Goal: Information Seeking & Learning: Find specific fact

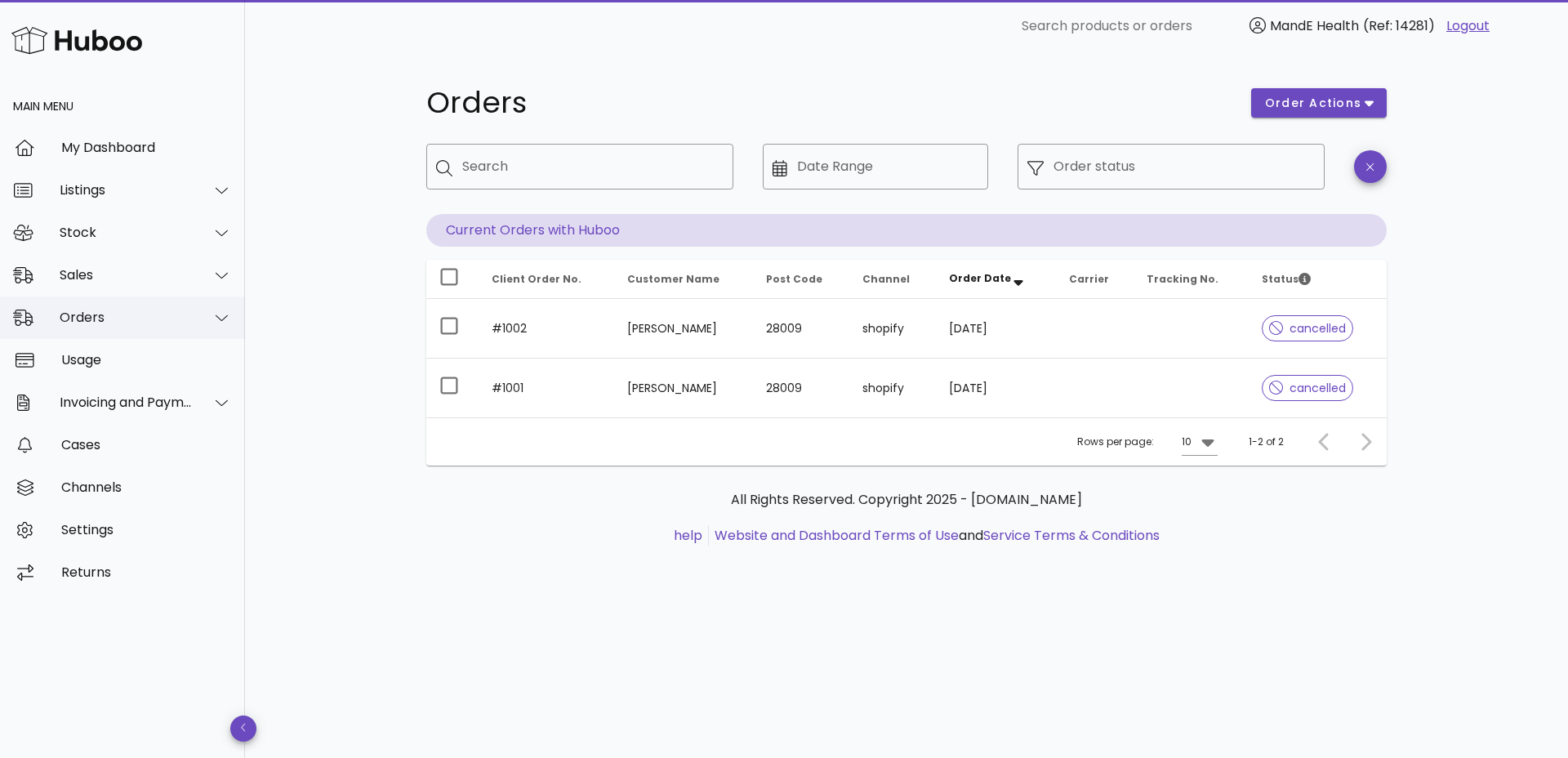
click at [111, 318] on div "Orders" at bounding box center [126, 317] width 134 height 16
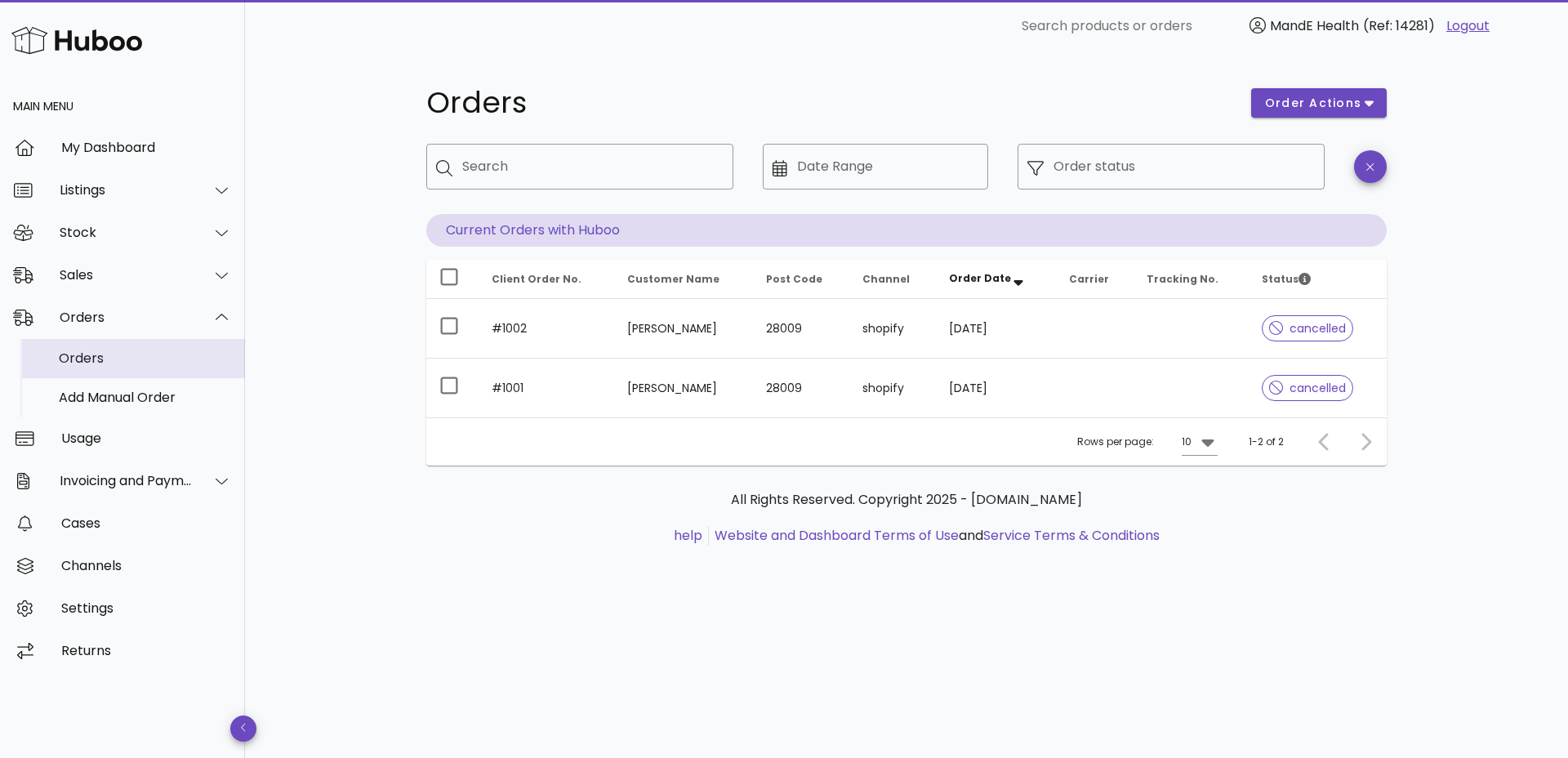
click at [106, 366] on div "Orders" at bounding box center [145, 358] width 173 height 35
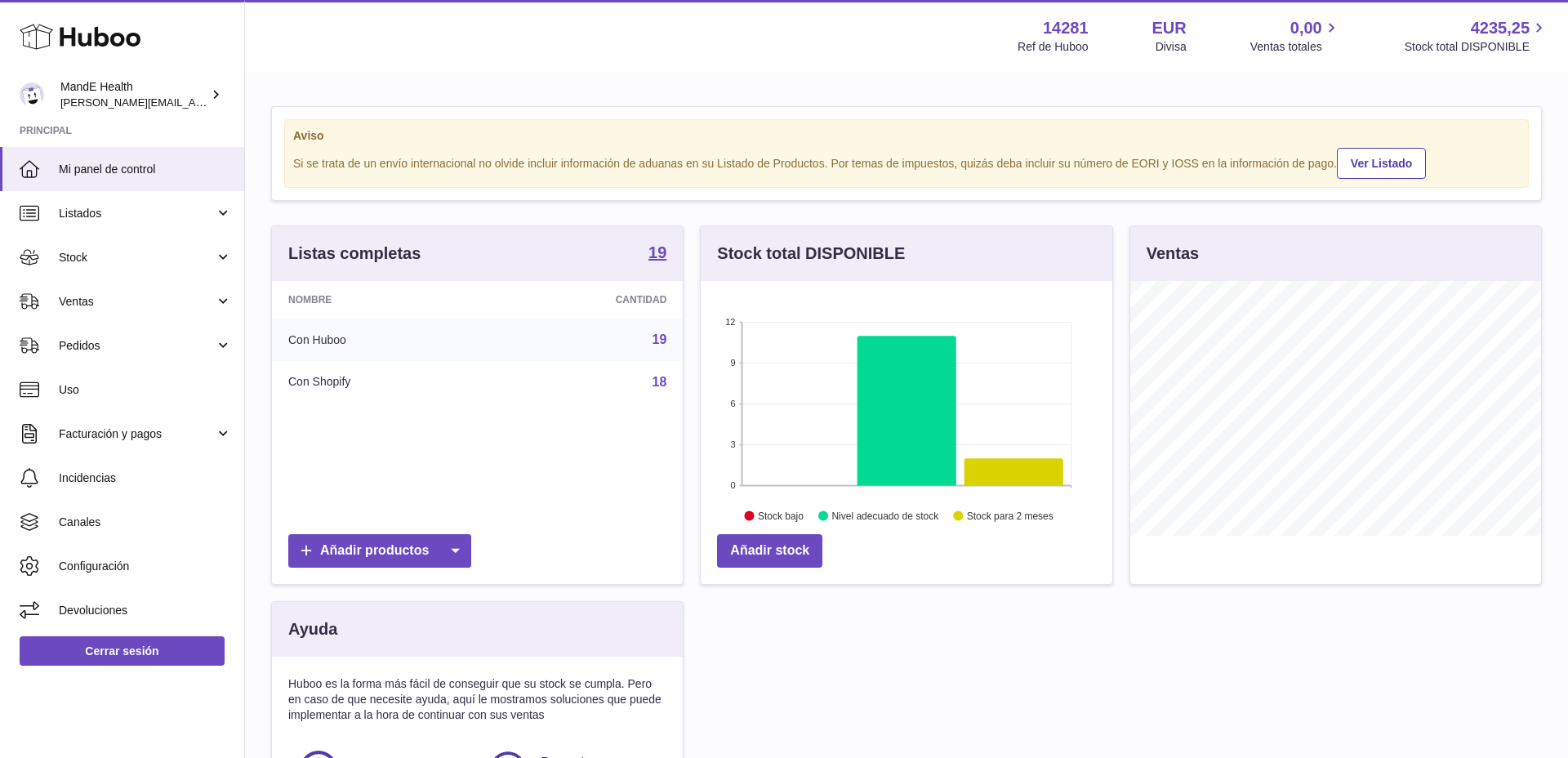
scroll to position [255, 412]
click at [108, 28] on icon at bounding box center [80, 36] width 121 height 32
click at [91, 354] on link "Pedidos" at bounding box center [121, 346] width 244 height 45
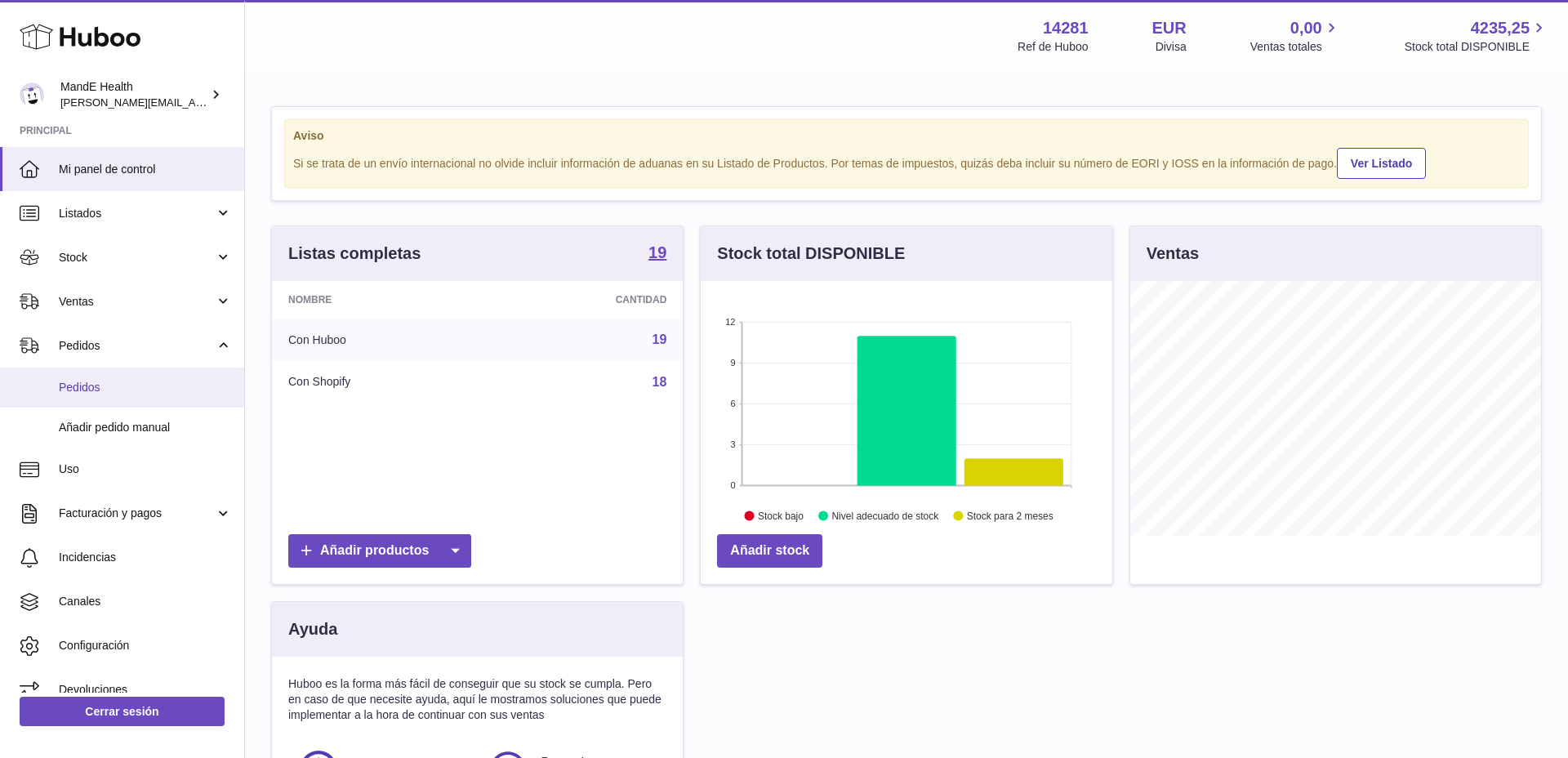
click at [89, 402] on link "Pedidos" at bounding box center [121, 387] width 244 height 40
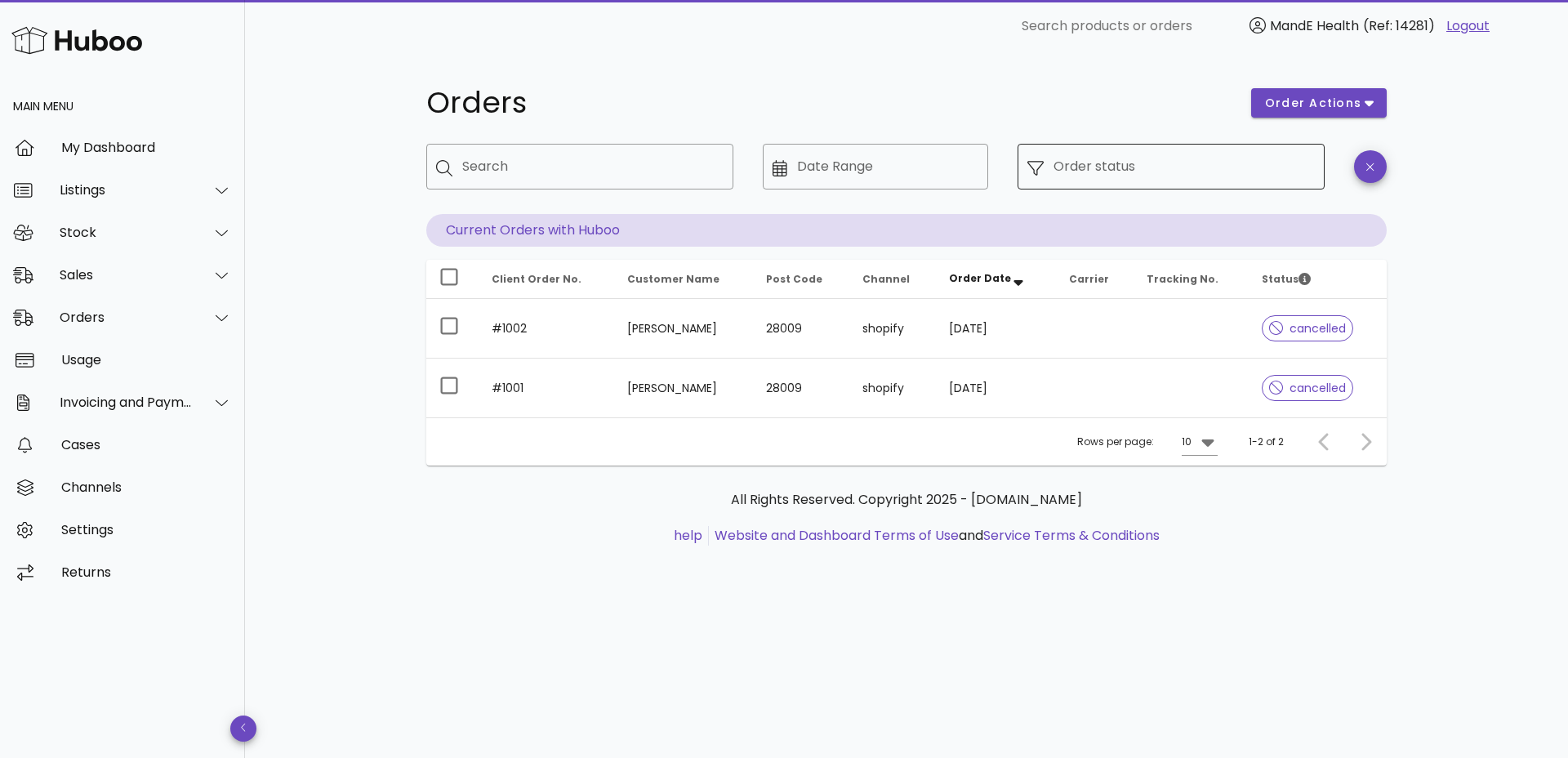
click at [1100, 185] on div "Order status" at bounding box center [1184, 166] width 261 height 45
click at [1086, 184] on div "Order status" at bounding box center [1184, 166] width 261 height 45
click at [1084, 176] on input "Order status" at bounding box center [1184, 167] width 261 height 26
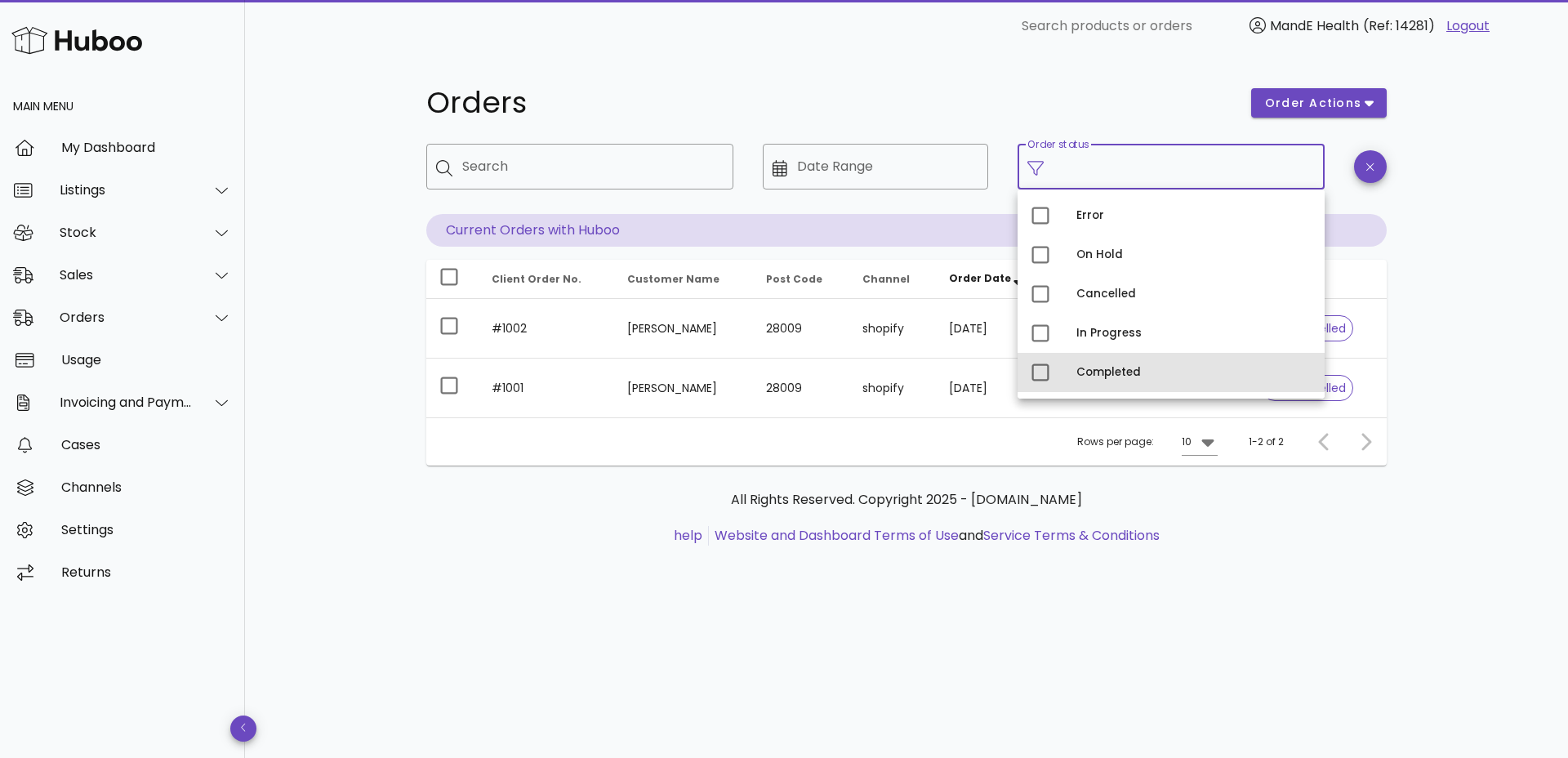
click at [1100, 371] on div "Completed" at bounding box center [1194, 373] width 236 height 13
type input "**********"
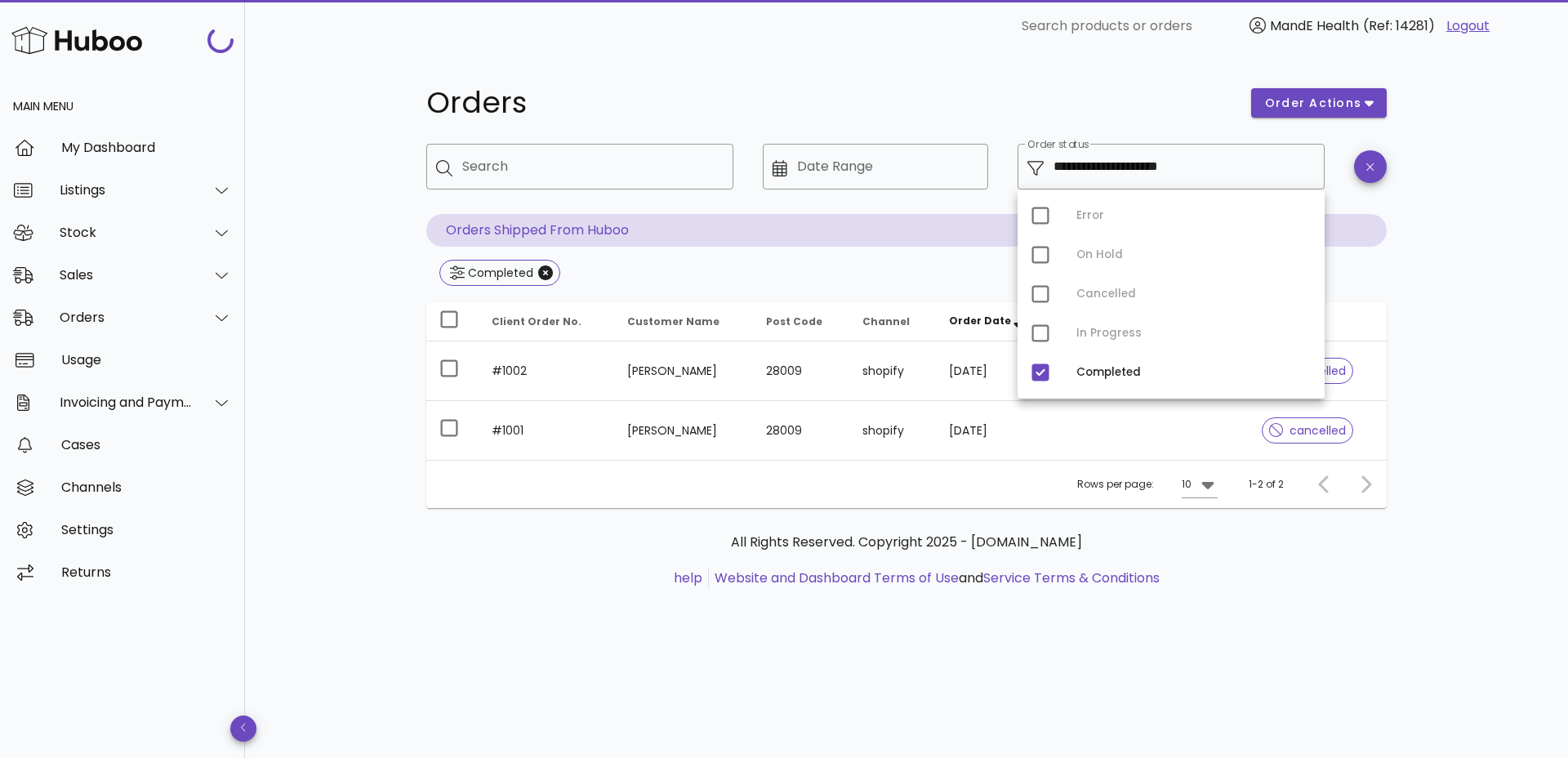
click at [1483, 360] on div "**********" at bounding box center [906, 405] width 1323 height 706
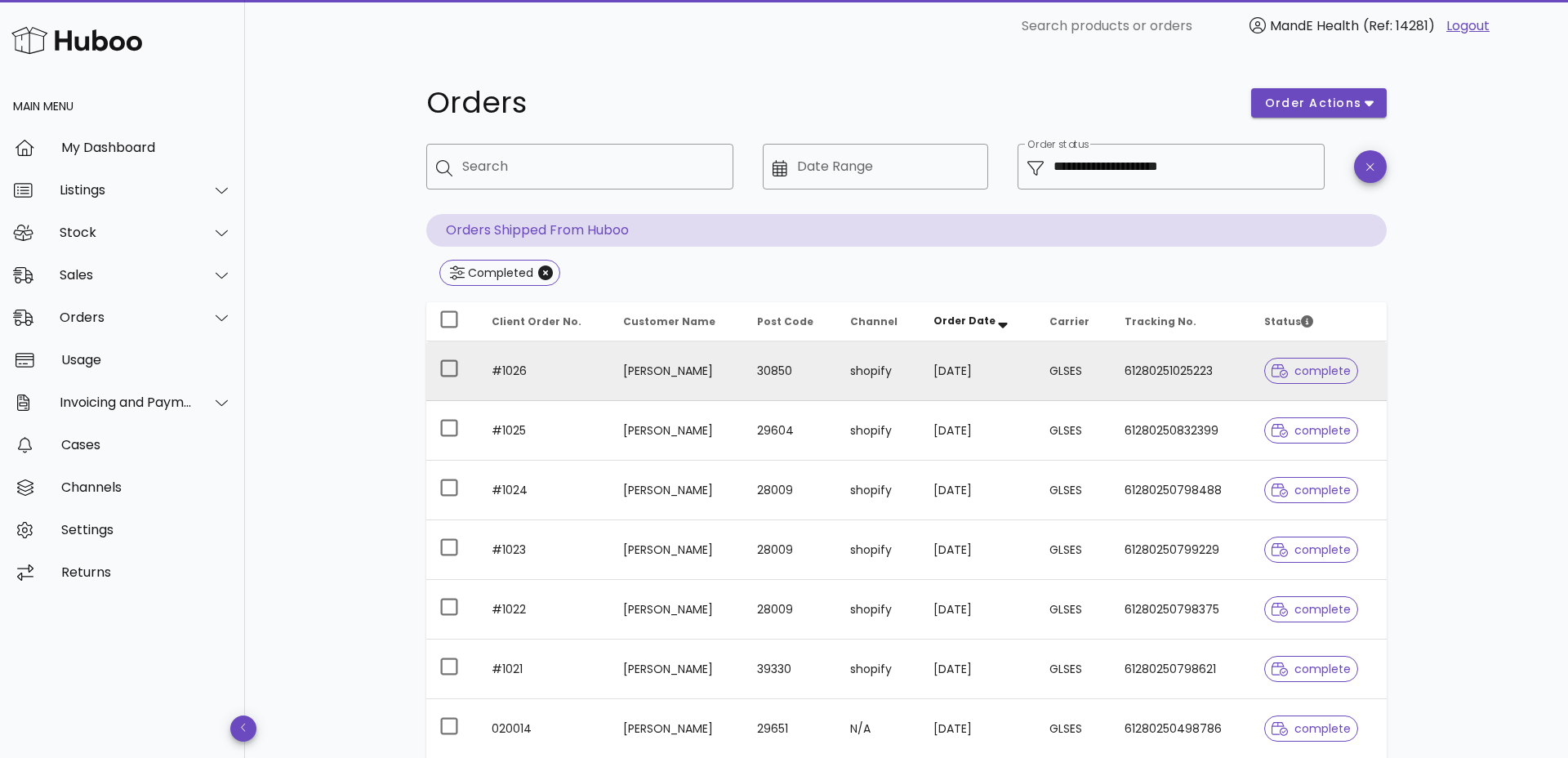
click at [1091, 368] on td "GLSES" at bounding box center [1074, 371] width 75 height 59
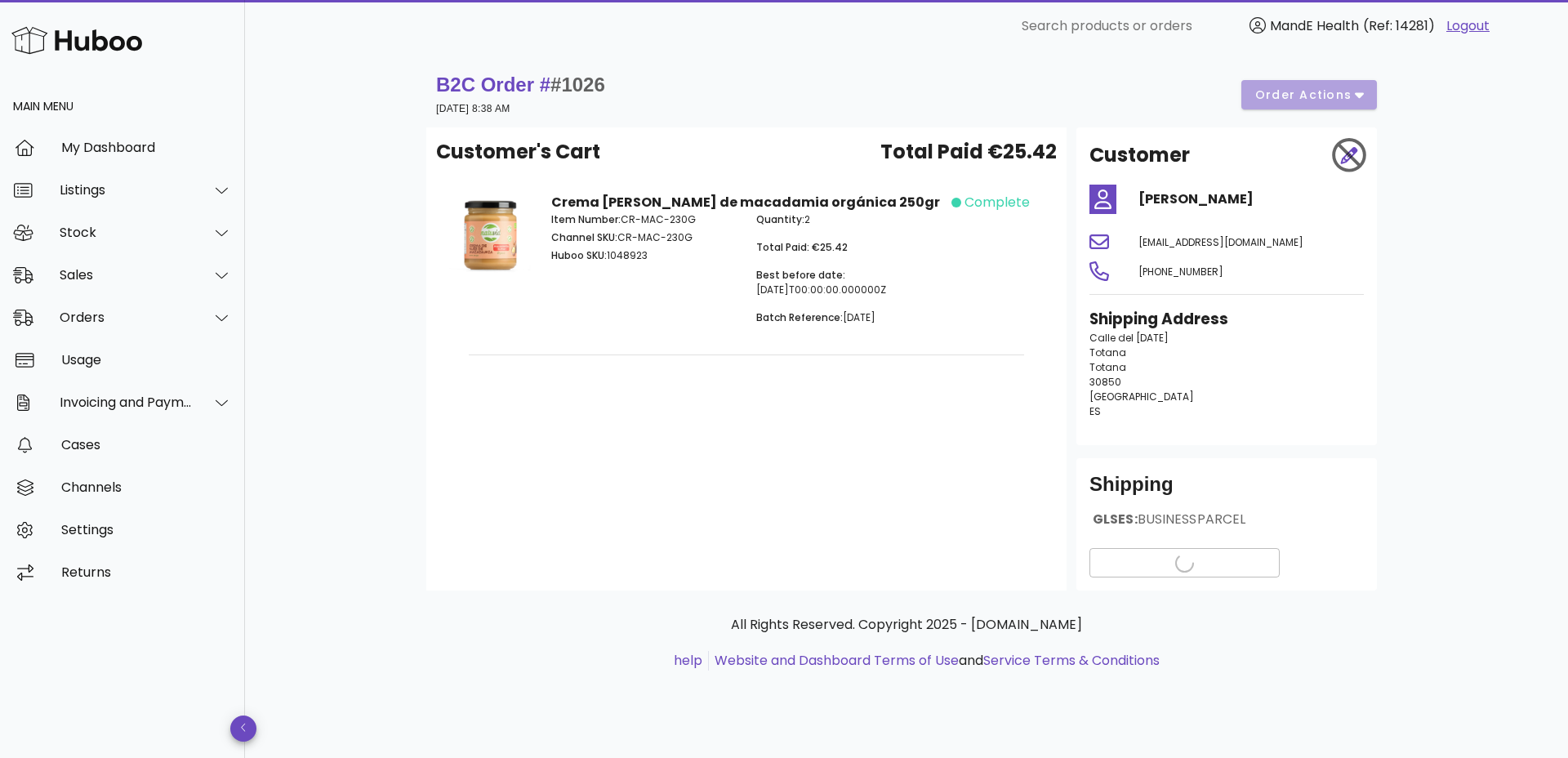
scroll to position [4, 0]
drag, startPoint x: 139, startPoint y: 298, endPoint x: 141, endPoint y: 308, distance: 10.2
click at [139, 298] on div "Orders" at bounding box center [122, 318] width 245 height 43
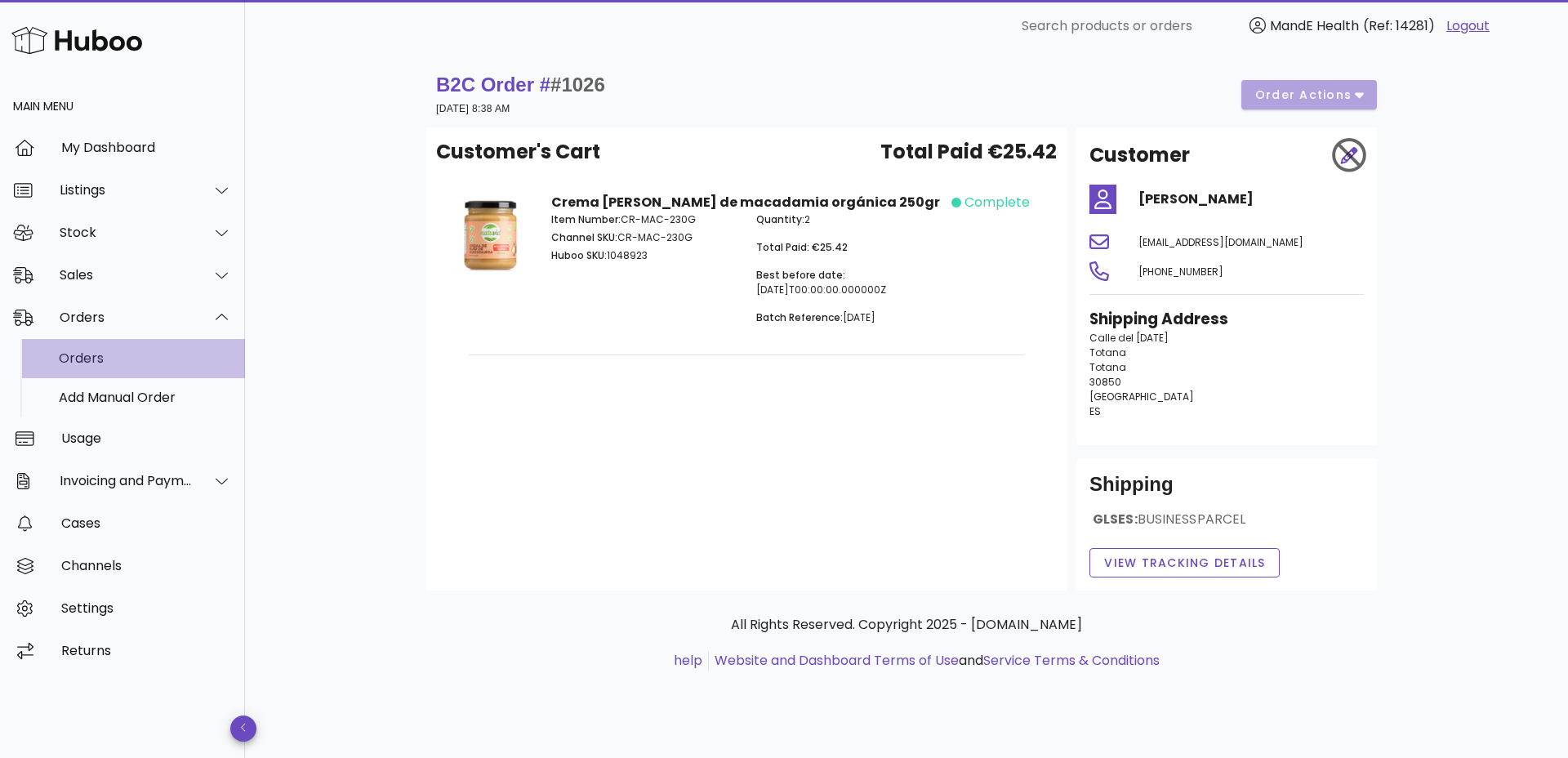
click at [99, 353] on div "Orders" at bounding box center [145, 358] width 173 height 16
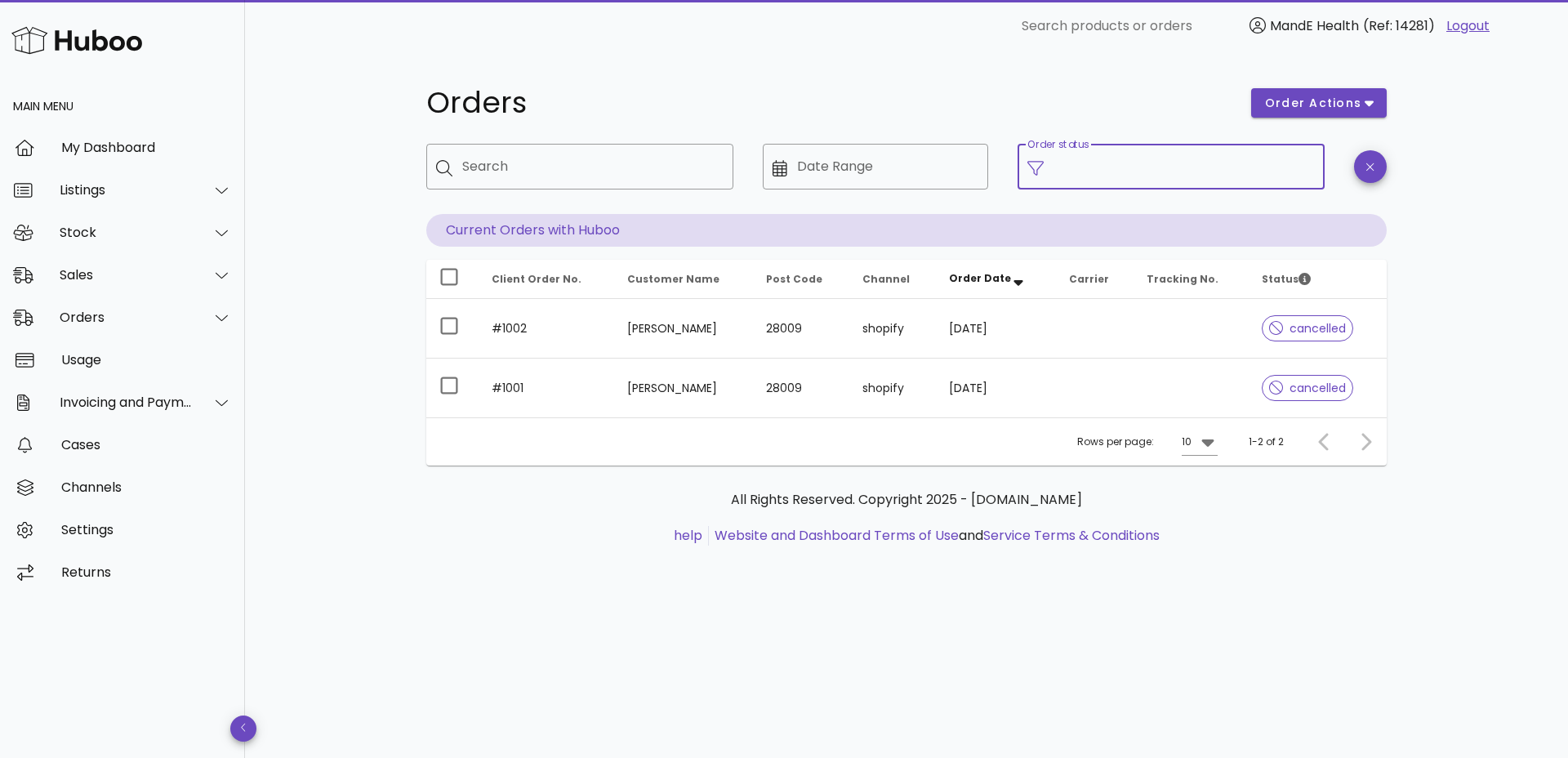
drag, startPoint x: 1111, startPoint y: 173, endPoint x: 1102, endPoint y: 185, distance: 15.0
click at [1110, 173] on input "Order status" at bounding box center [1184, 167] width 261 height 26
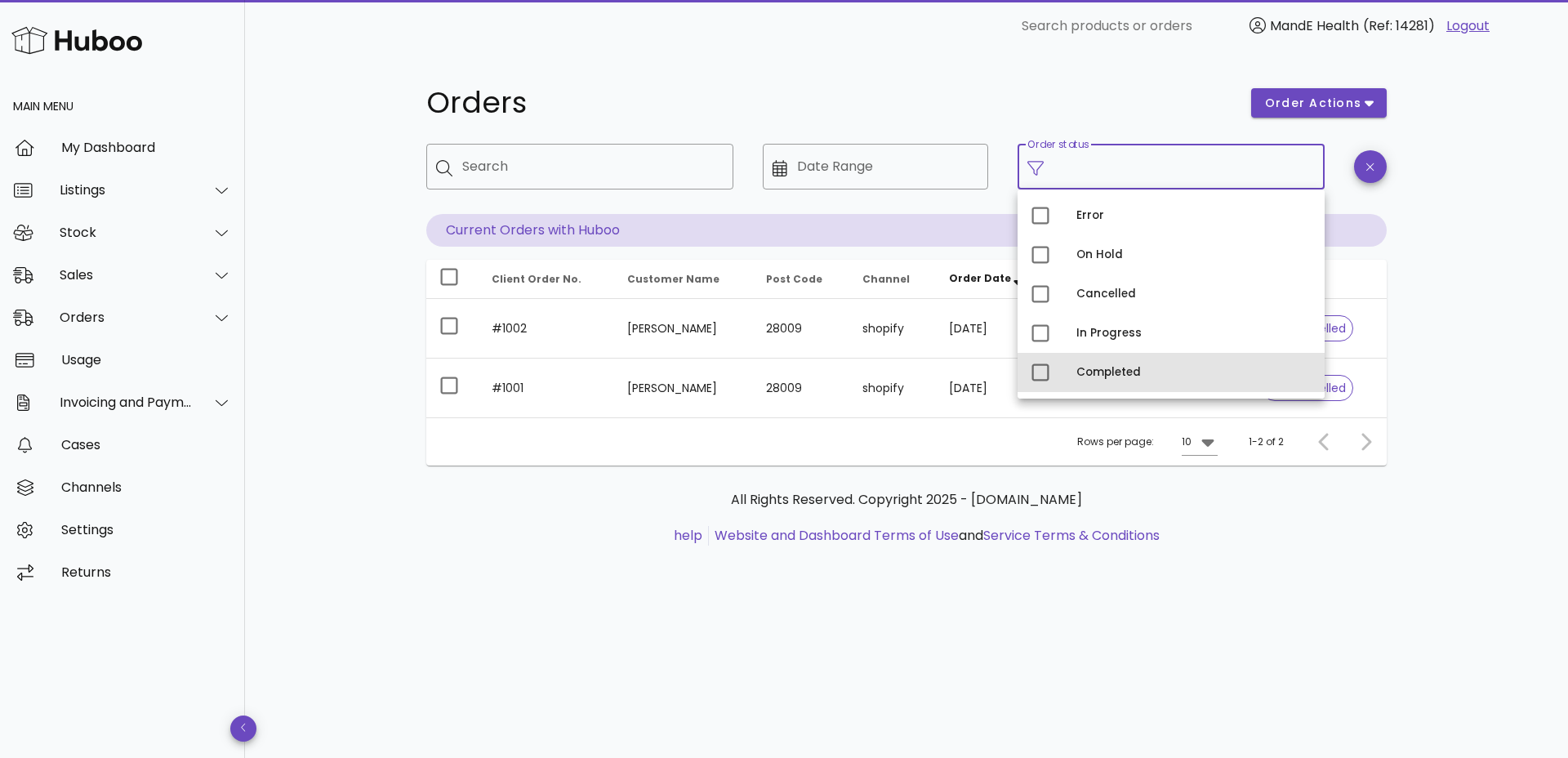
drag, startPoint x: 1102, startPoint y: 371, endPoint x: 1149, endPoint y: 325, distance: 65.8
click at [1102, 371] on div "Completed" at bounding box center [1194, 373] width 236 height 13
type input "**********"
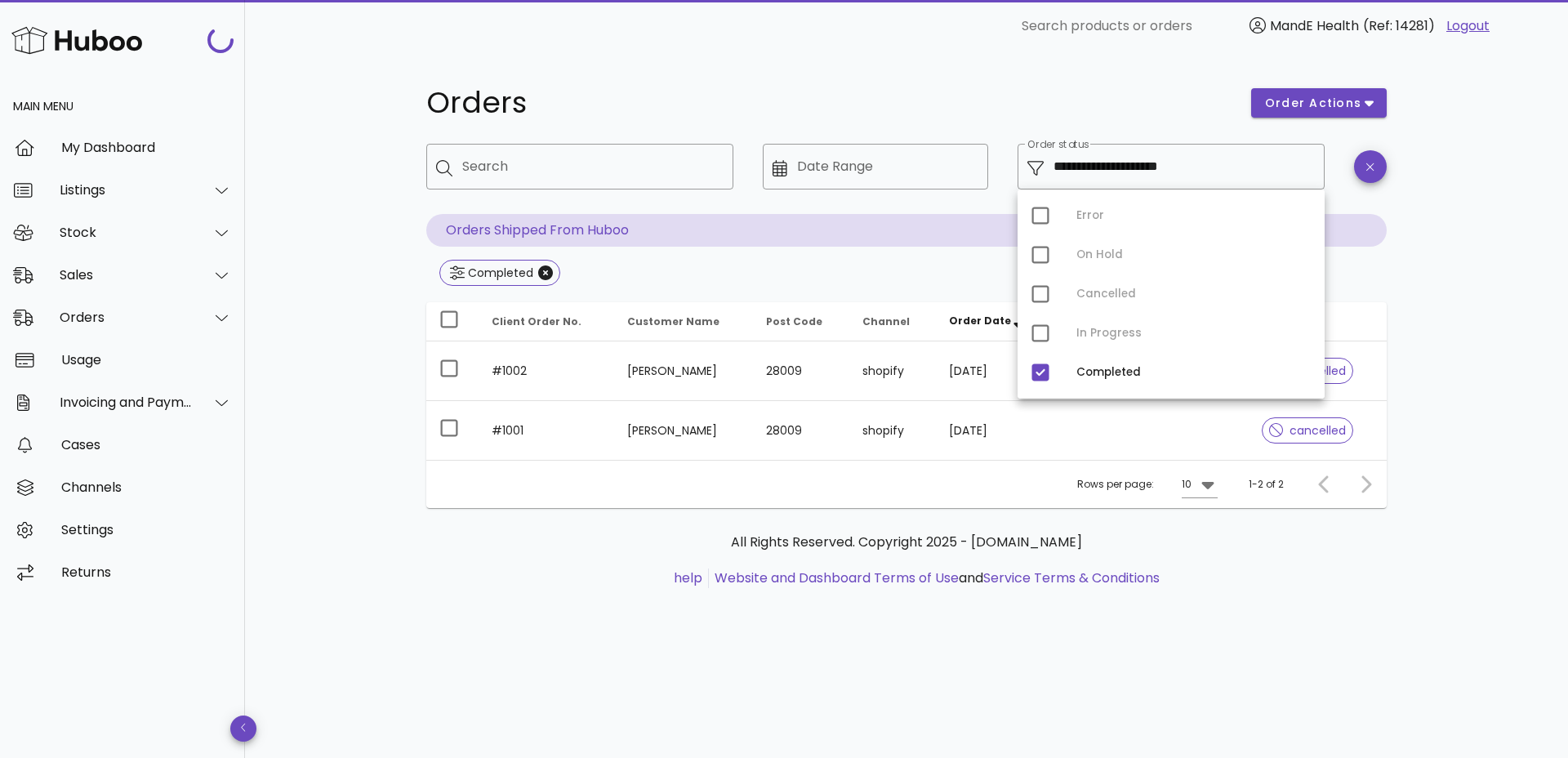
drag, startPoint x: 1474, startPoint y: 219, endPoint x: 1470, endPoint y: 235, distance: 16.5
click at [1474, 219] on div "**********" at bounding box center [906, 405] width 1323 height 706
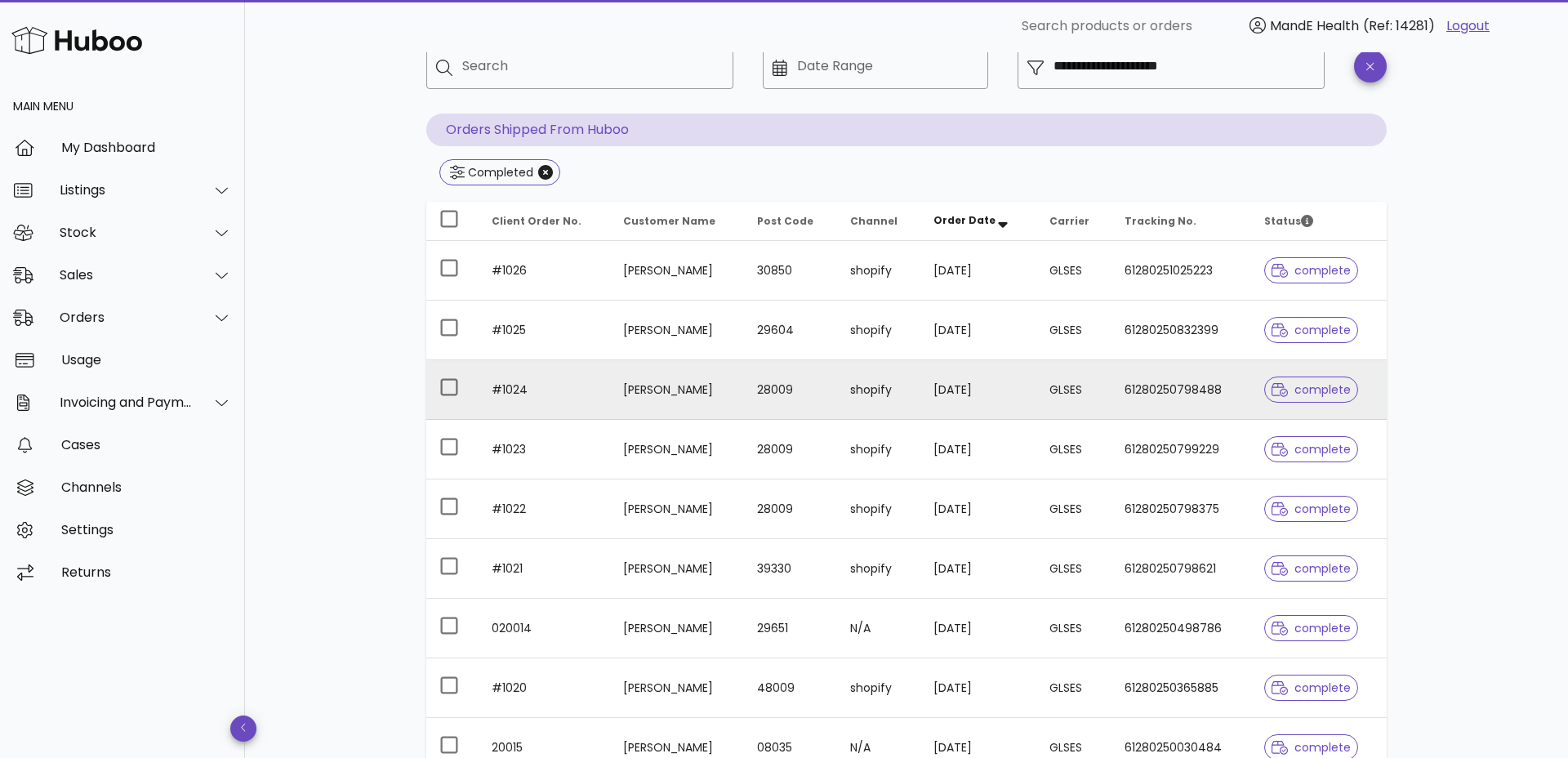
scroll to position [90, 0]
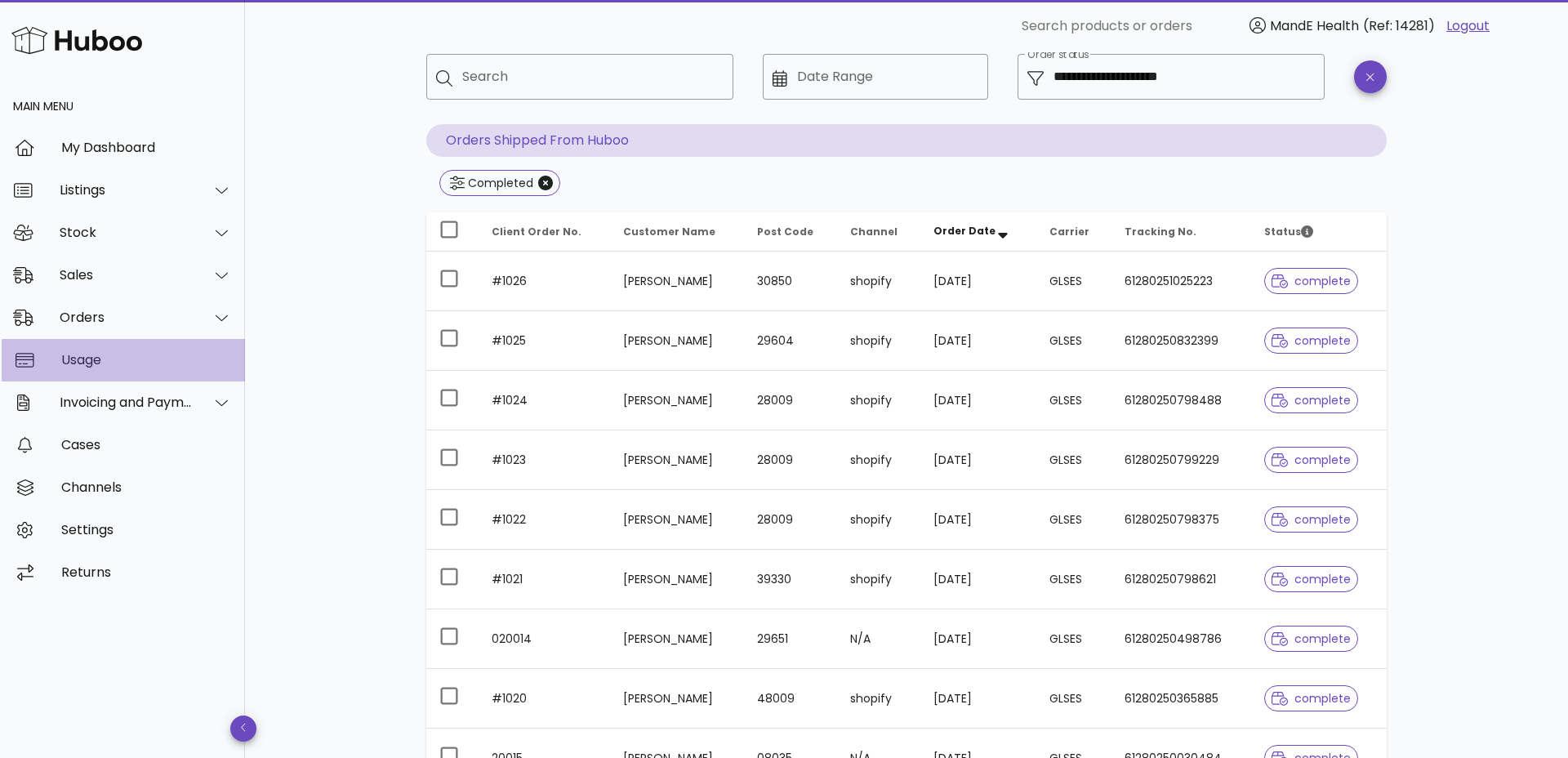
click at [107, 353] on div "Usage" at bounding box center [147, 360] width 171 height 16
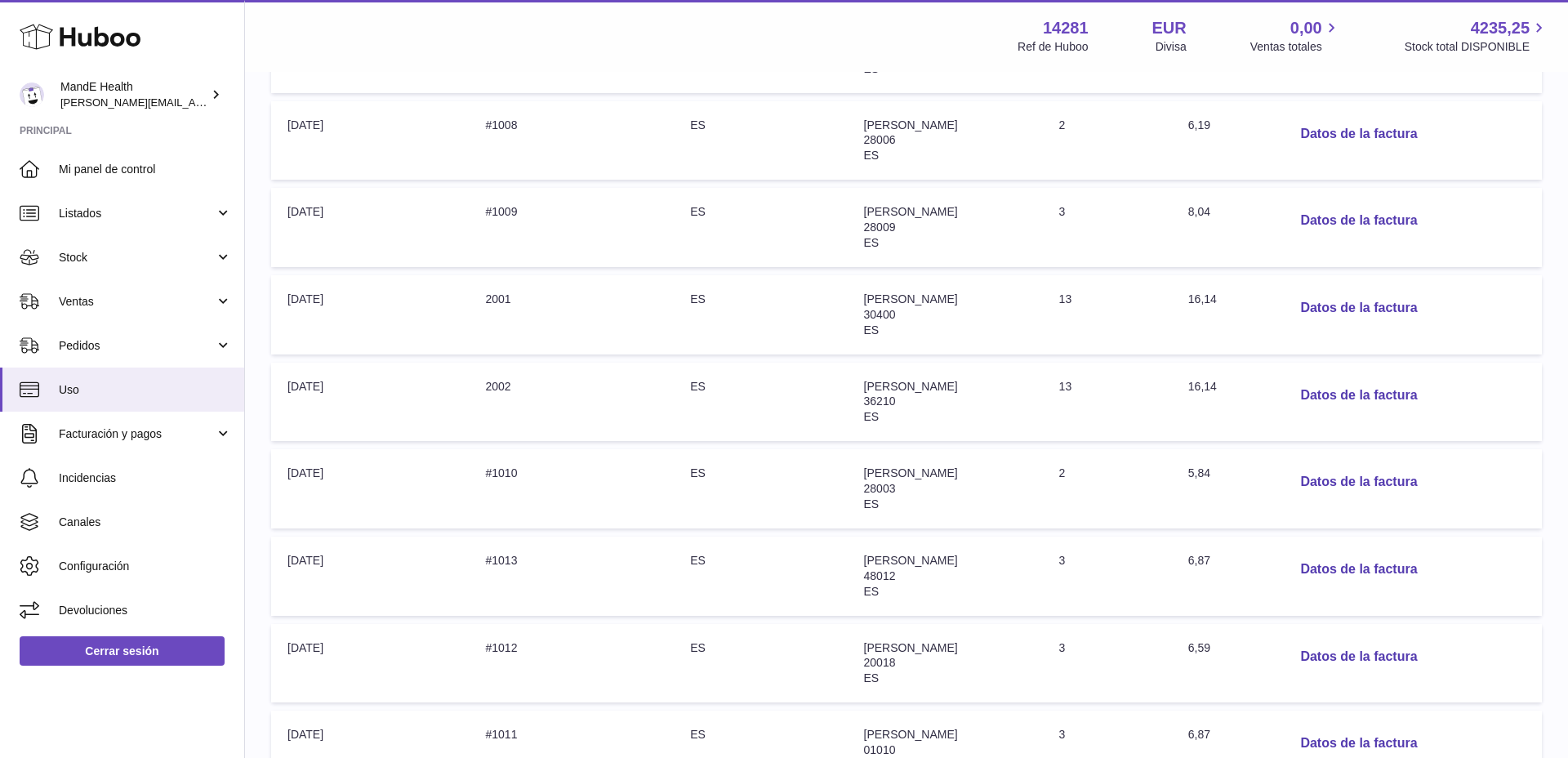
scroll to position [675, 0]
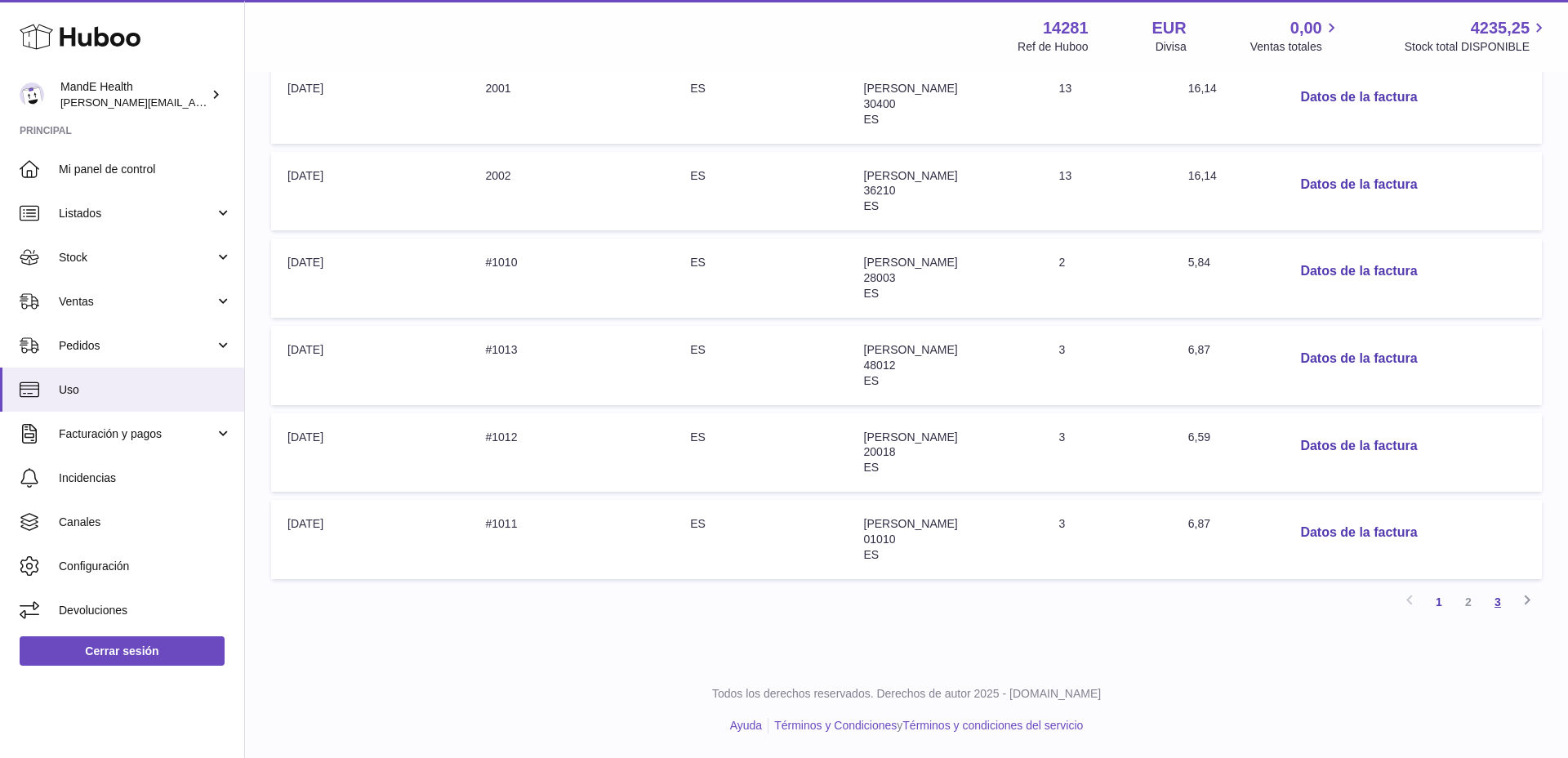
click at [1503, 603] on link "3" at bounding box center [1498, 602] width 30 height 30
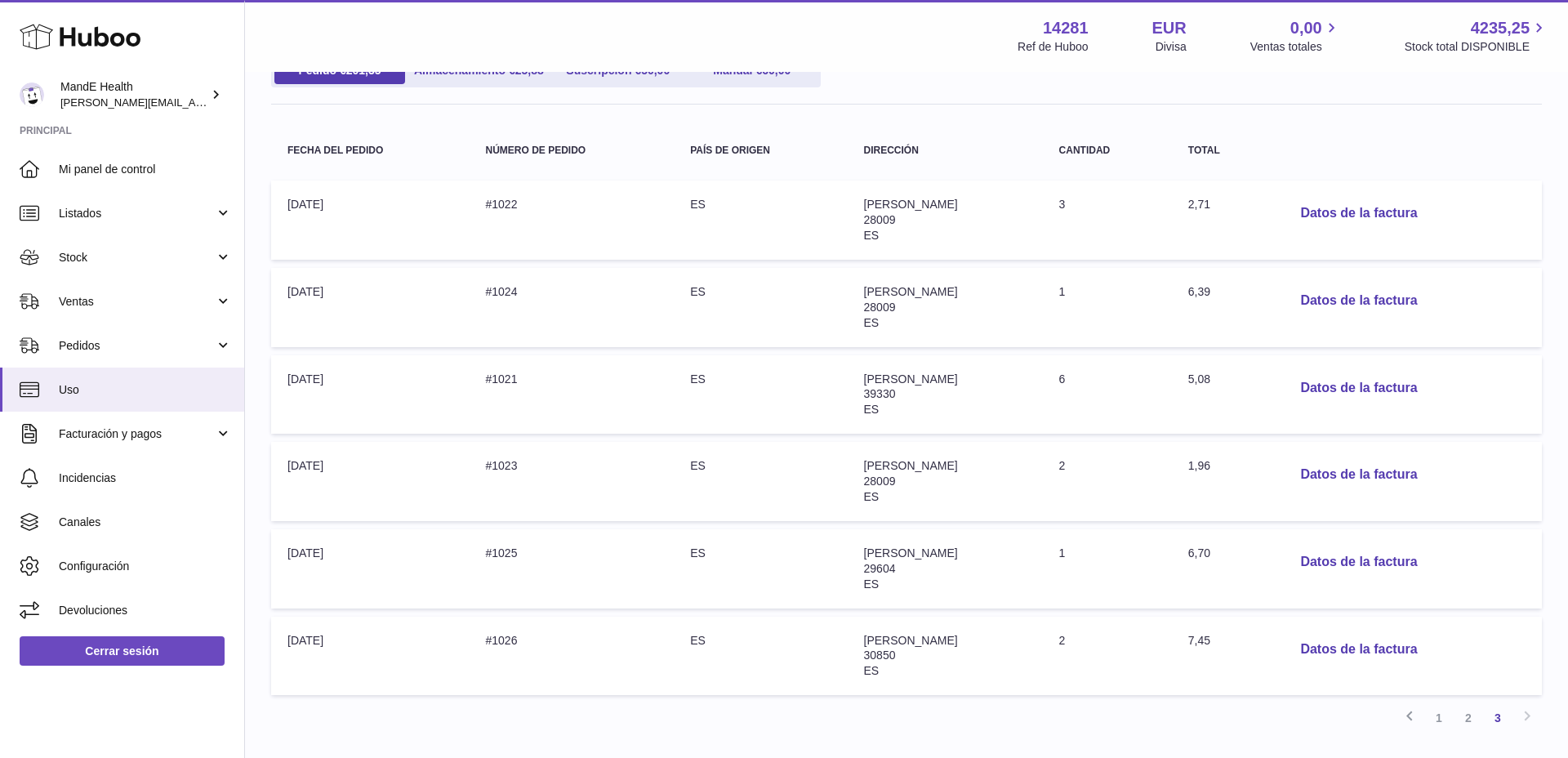
scroll to position [213, 0]
click at [1355, 641] on button "Datos de la factura" at bounding box center [1358, 647] width 143 height 33
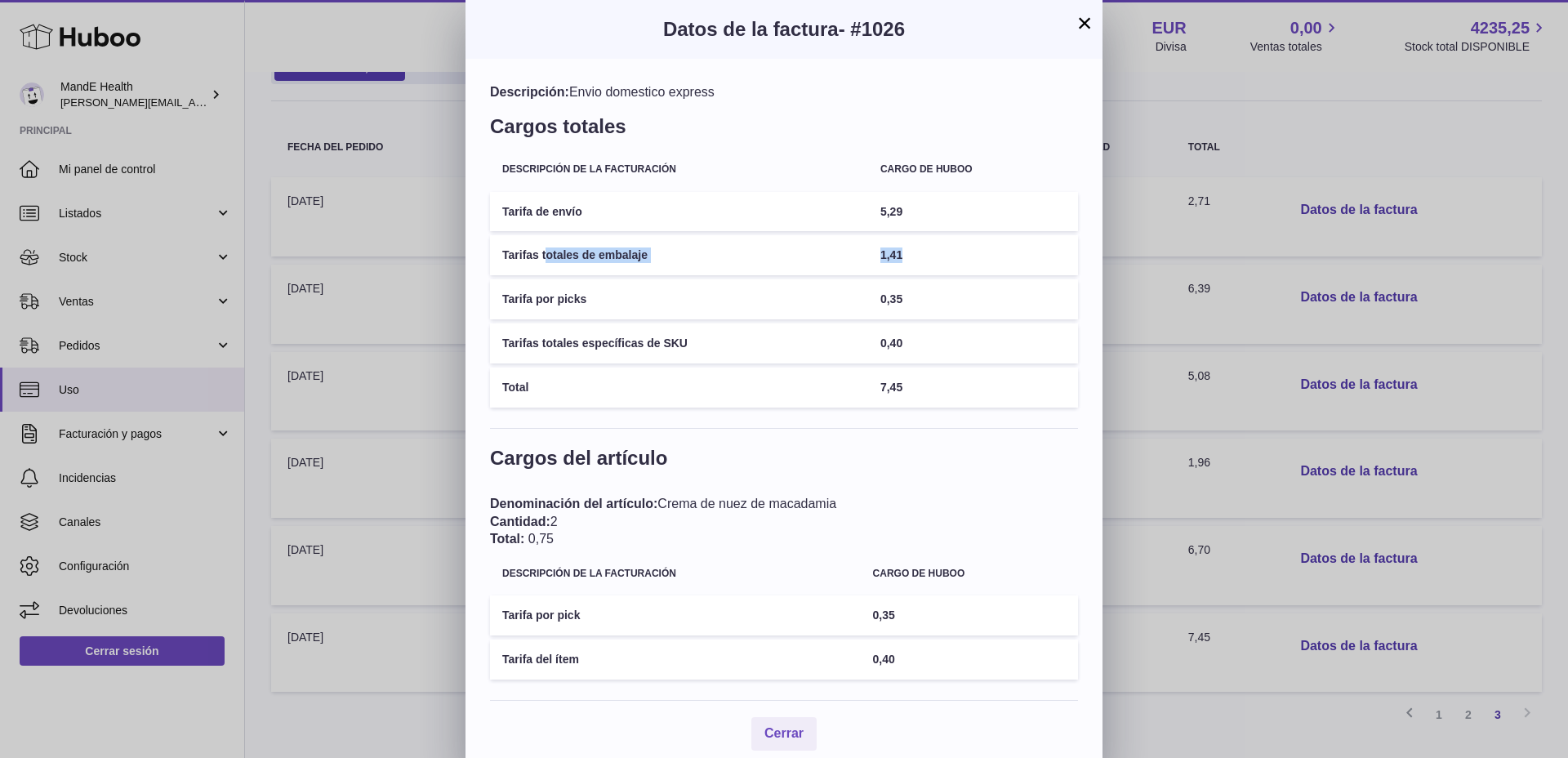
drag, startPoint x: 544, startPoint y: 252, endPoint x: 992, endPoint y: 254, distance: 448.0
click at [992, 254] on tr "Tarifas totales de embalaje 1,41" at bounding box center [784, 255] width 588 height 40
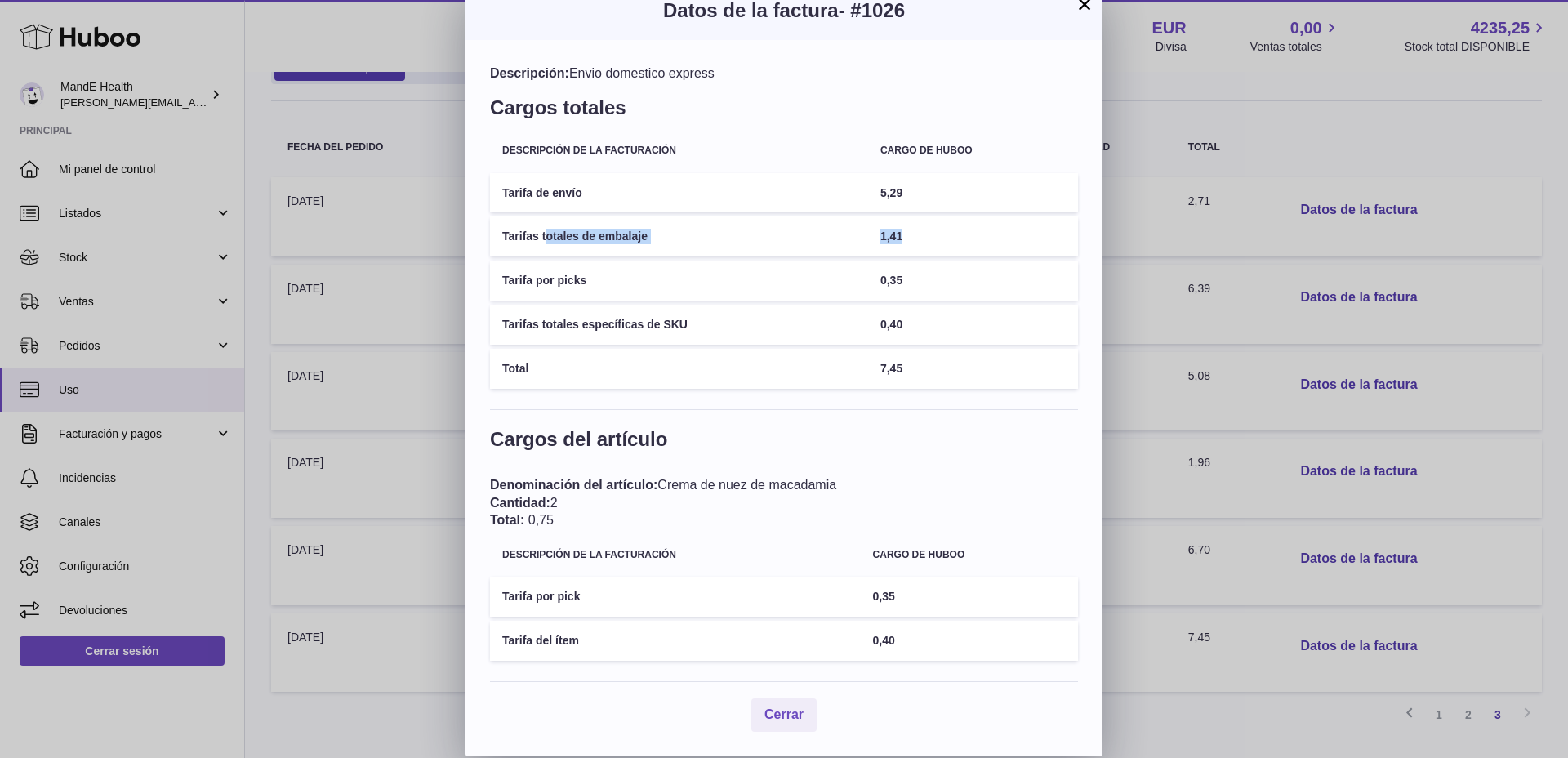
scroll to position [0, 0]
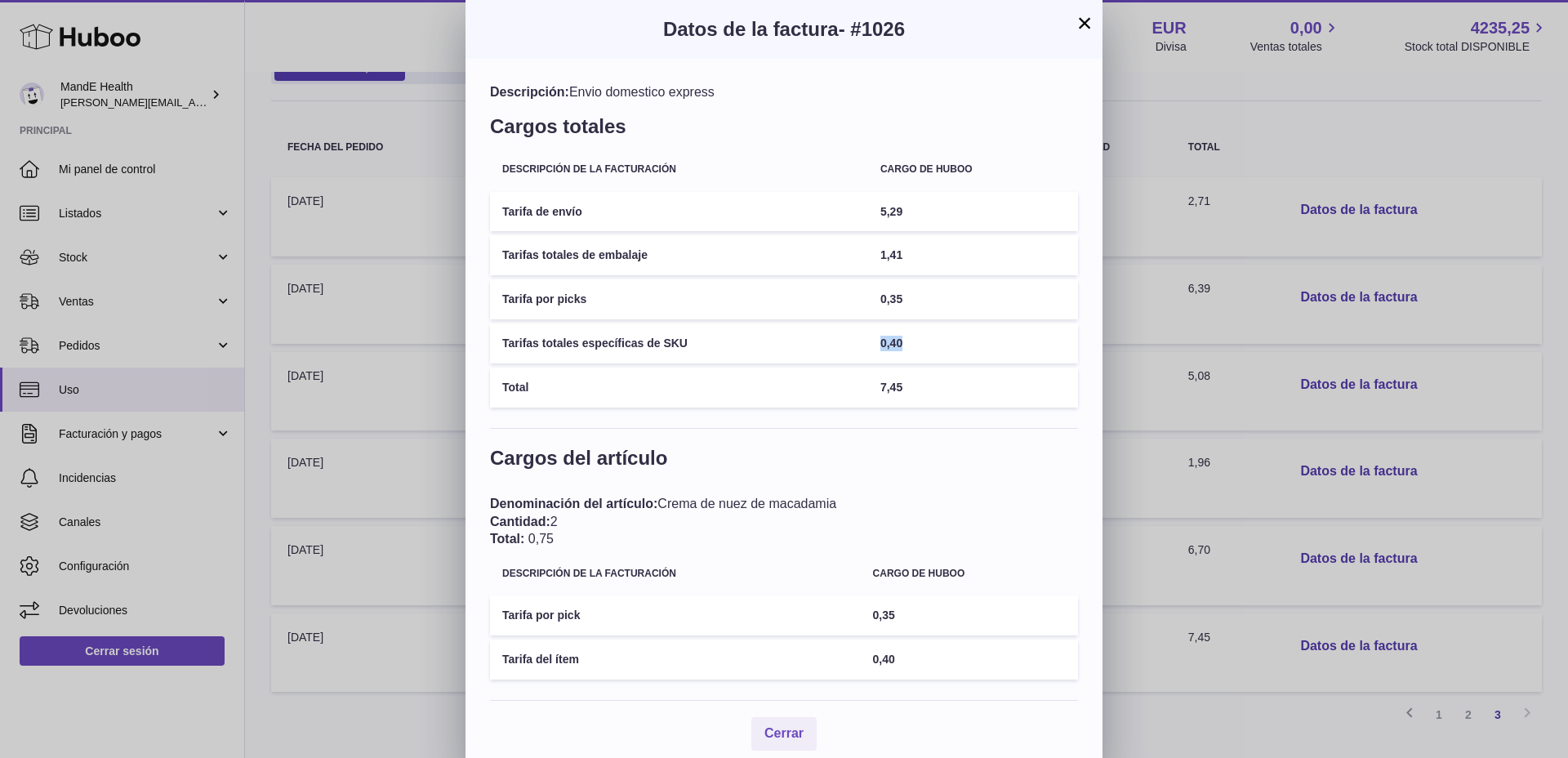
drag, startPoint x: 890, startPoint y: 344, endPoint x: 914, endPoint y: 340, distance: 24.3
click at [914, 340] on td "0,40" at bounding box center [973, 343] width 210 height 40
drag, startPoint x: 880, startPoint y: 300, endPoint x: 910, endPoint y: 300, distance: 30.0
click at [910, 300] on td "0,35" at bounding box center [973, 299] width 210 height 40
click at [820, 156] on th "Descripción de la facturación" at bounding box center [679, 170] width 378 height 35
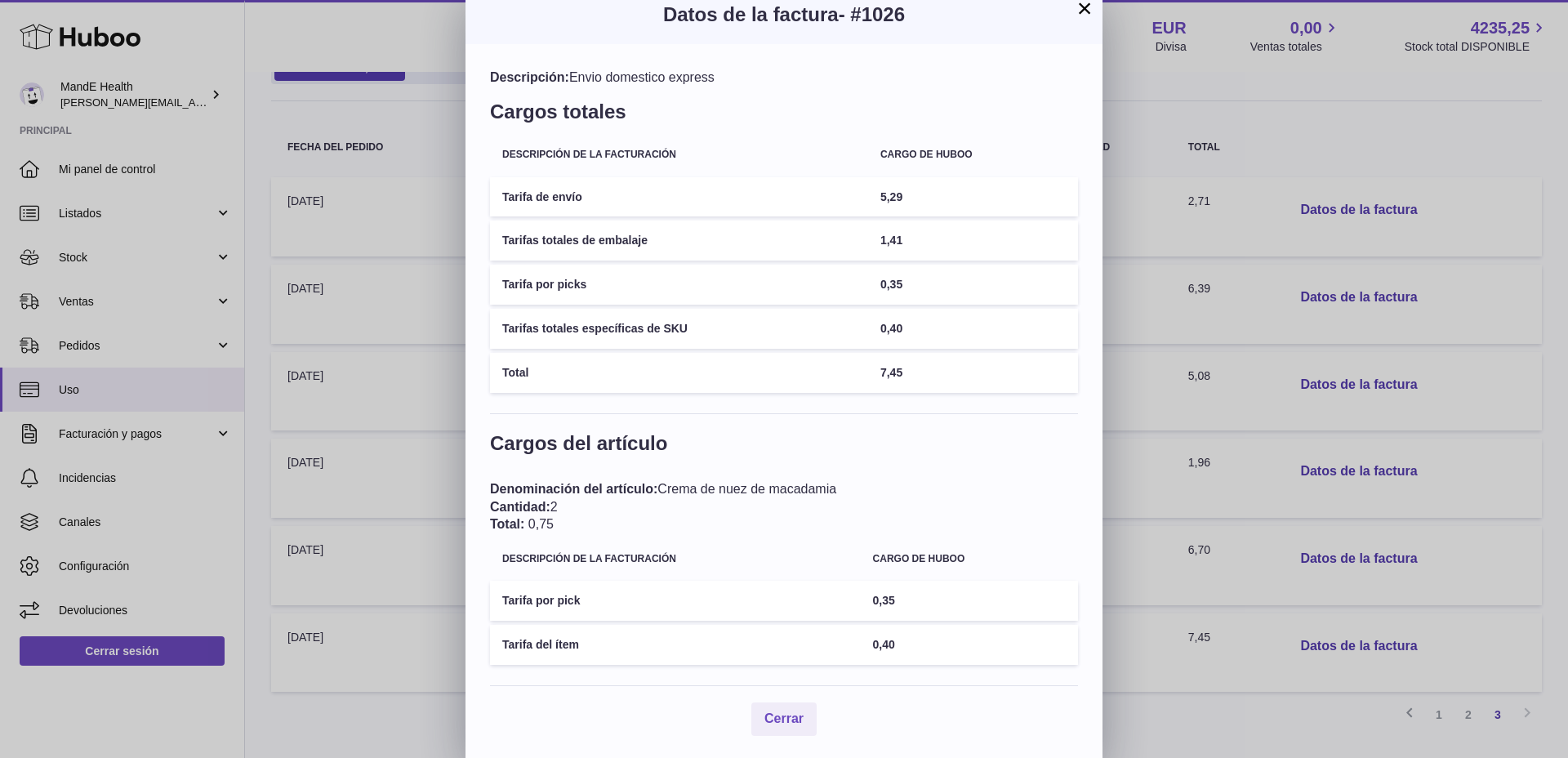
scroll to position [19, 0]
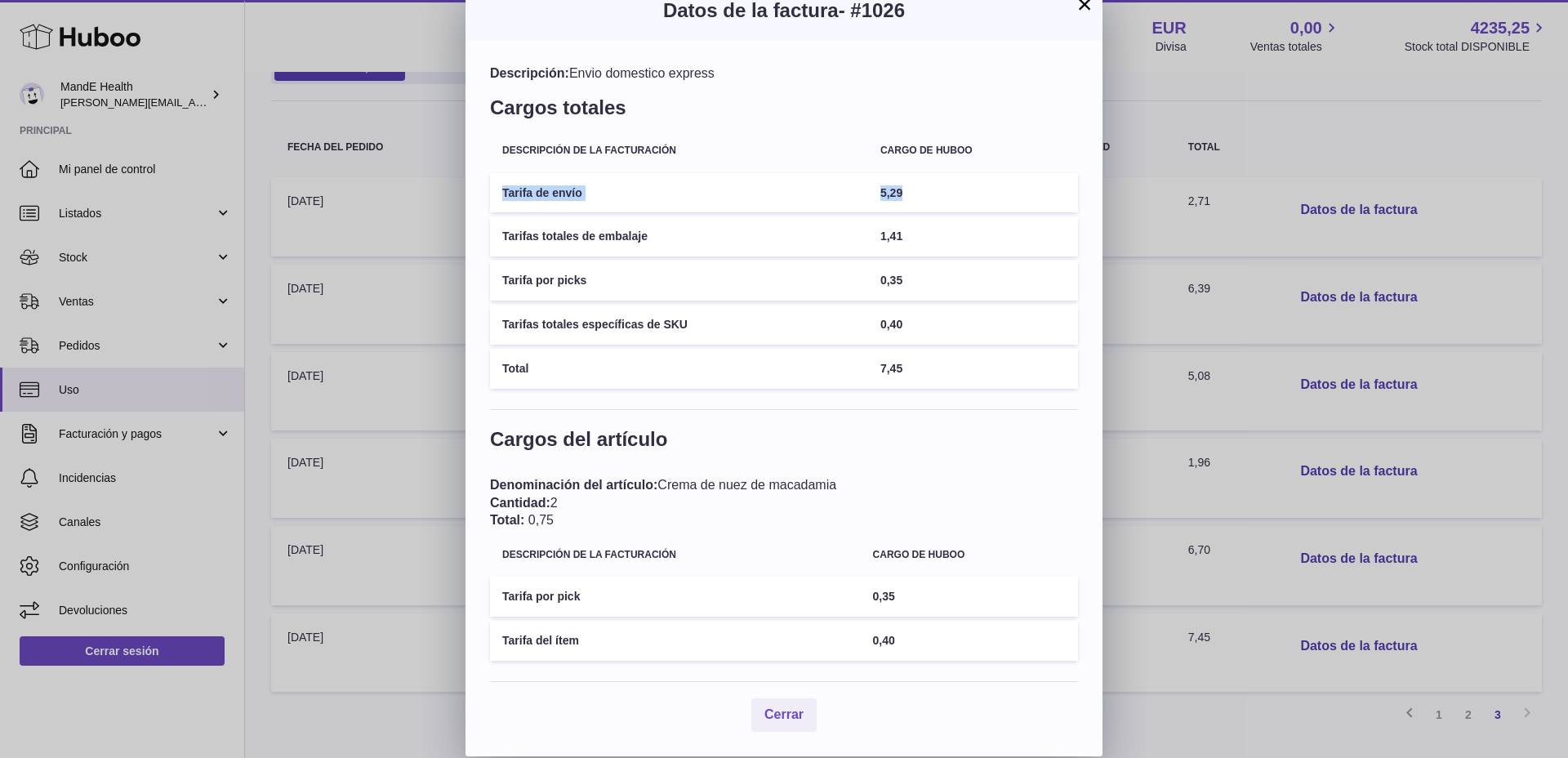
drag, startPoint x: 513, startPoint y: 188, endPoint x: 954, endPoint y: 188, distance: 441.0
click at [920, 188] on tr "Tarifa de envío 5,29" at bounding box center [784, 193] width 588 height 40
drag, startPoint x: 954, startPoint y: 188, endPoint x: 982, endPoint y: 197, distance: 29.4
click at [962, 188] on td "5,29" at bounding box center [973, 193] width 210 height 40
click at [1093, 6] on div "× Datos de la factura - #1026 Descripción: Envio domestico express Cargos total…" at bounding box center [784, 369] width 637 height 776
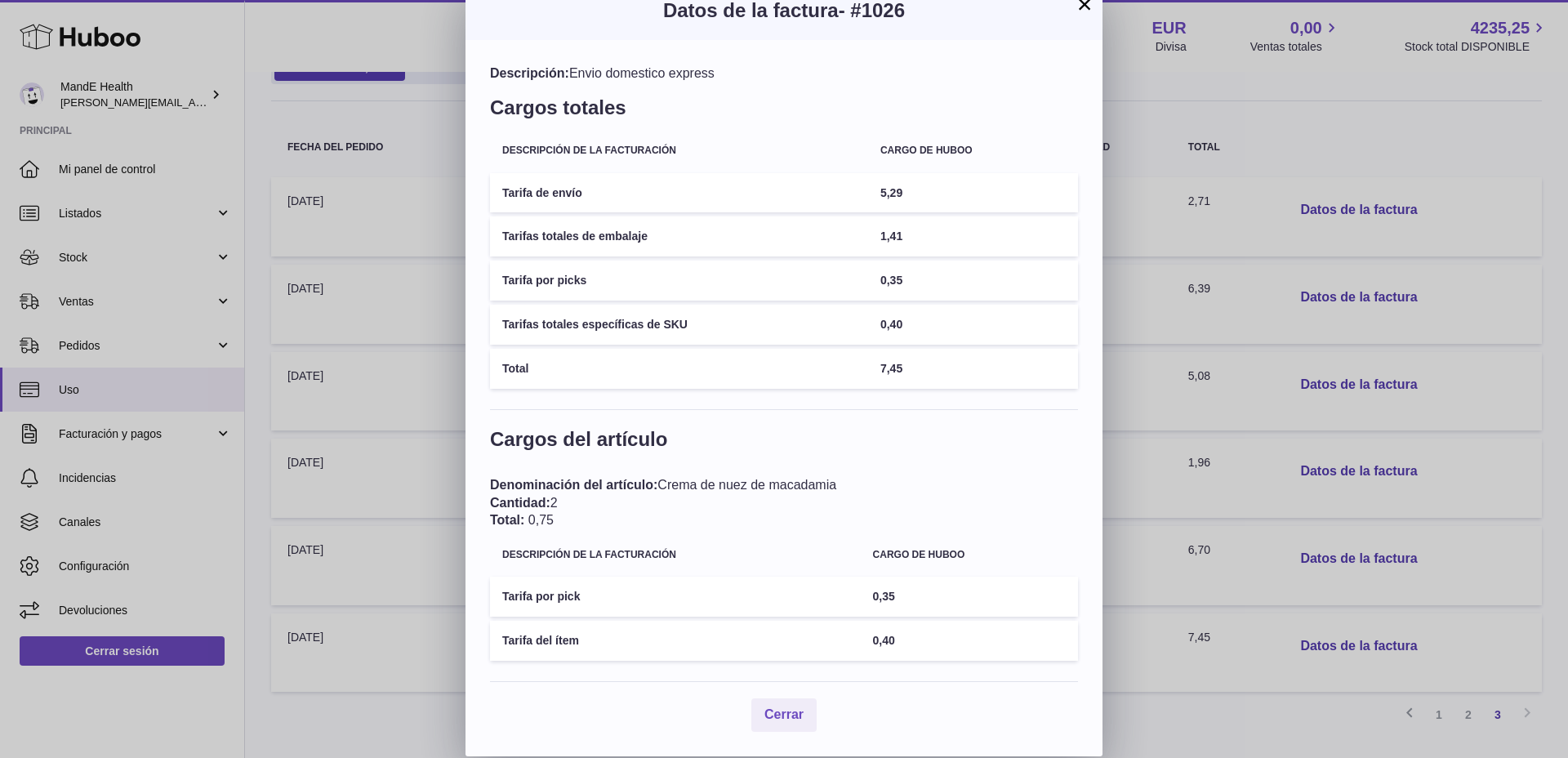
click at [1088, 6] on button "×" at bounding box center [1084, 4] width 19 height 19
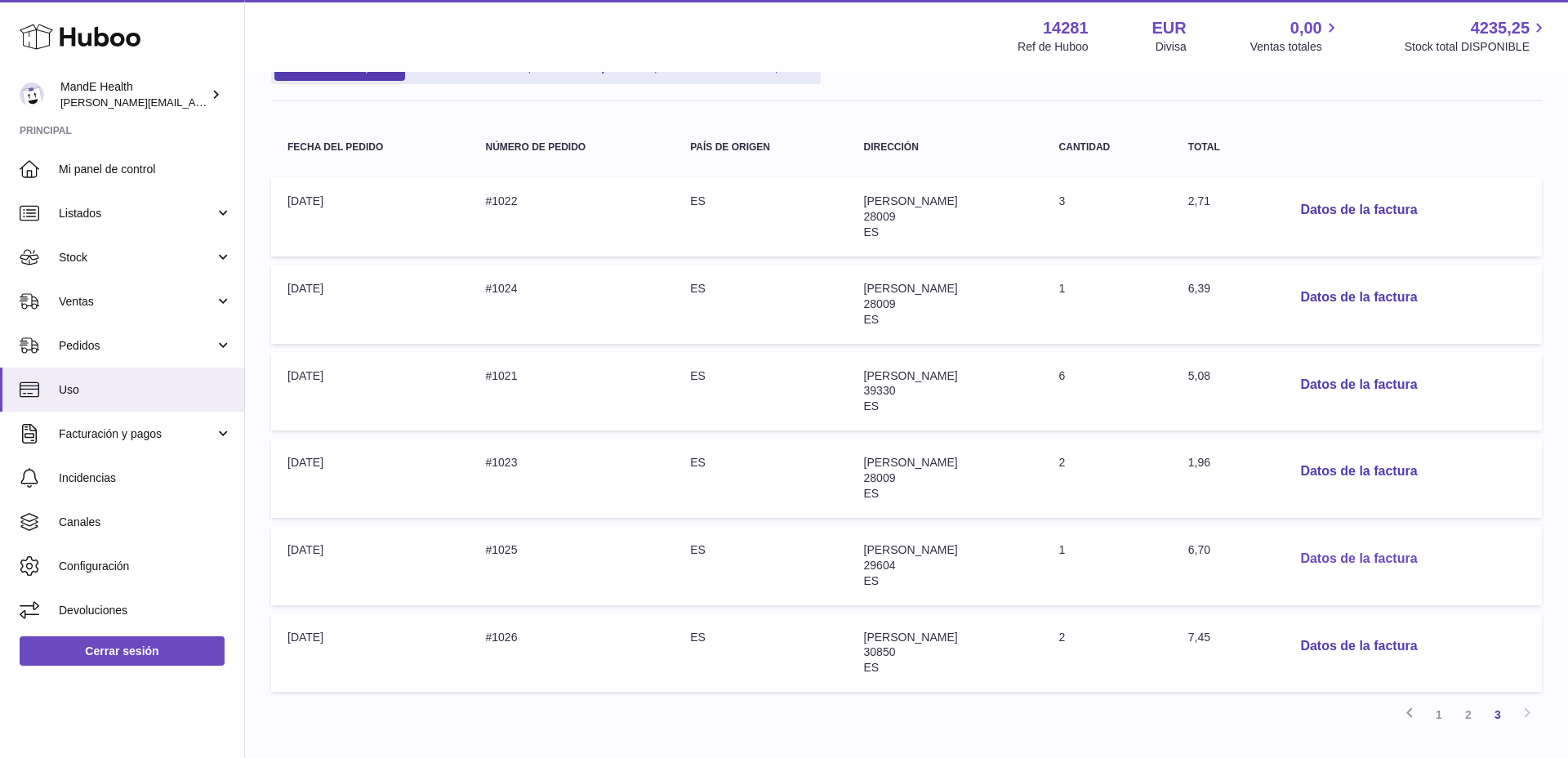
click at [1394, 559] on button "Datos de la factura" at bounding box center [1358, 559] width 143 height 33
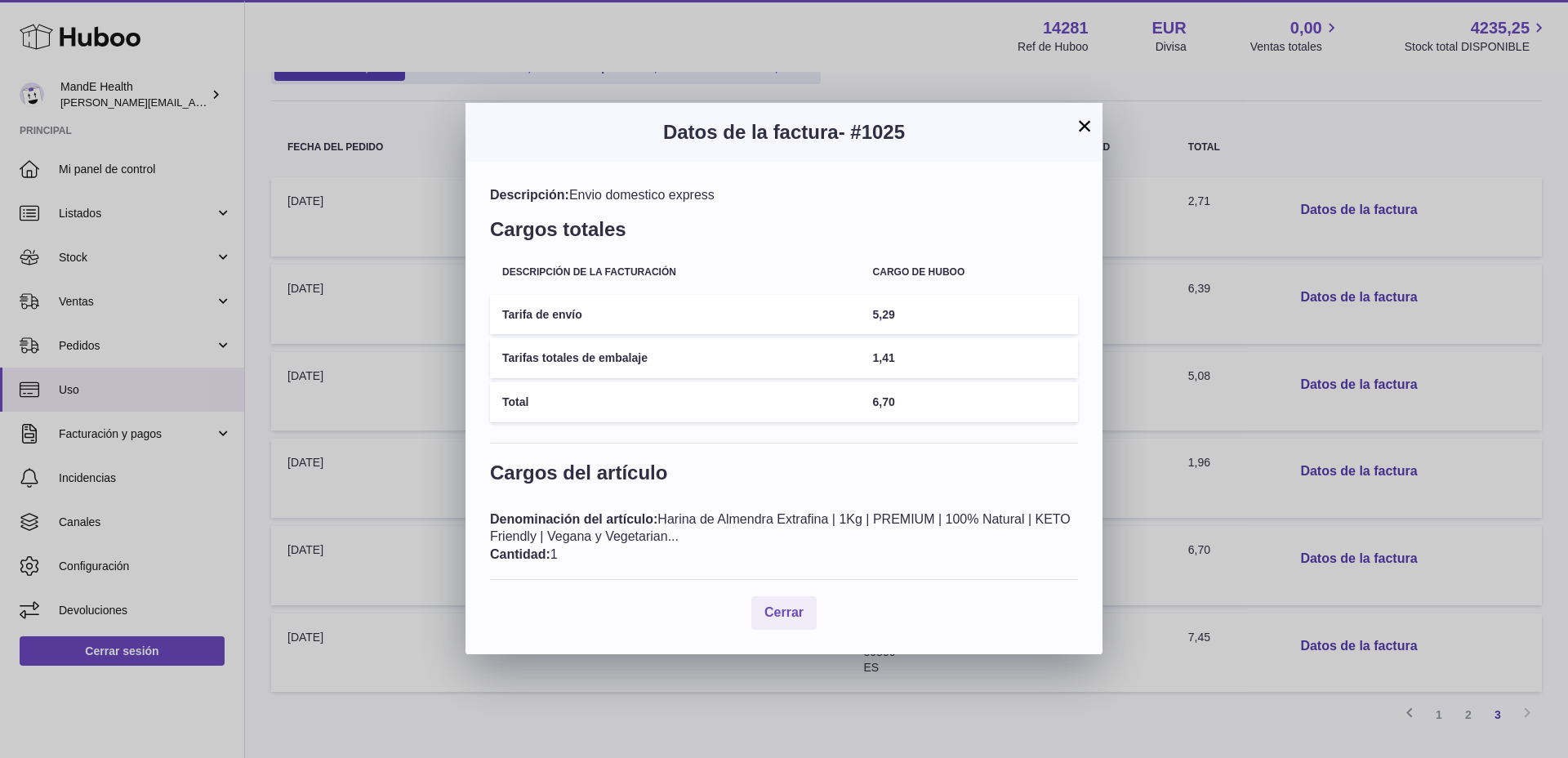
click at [1076, 123] on button "×" at bounding box center [1084, 125] width 19 height 19
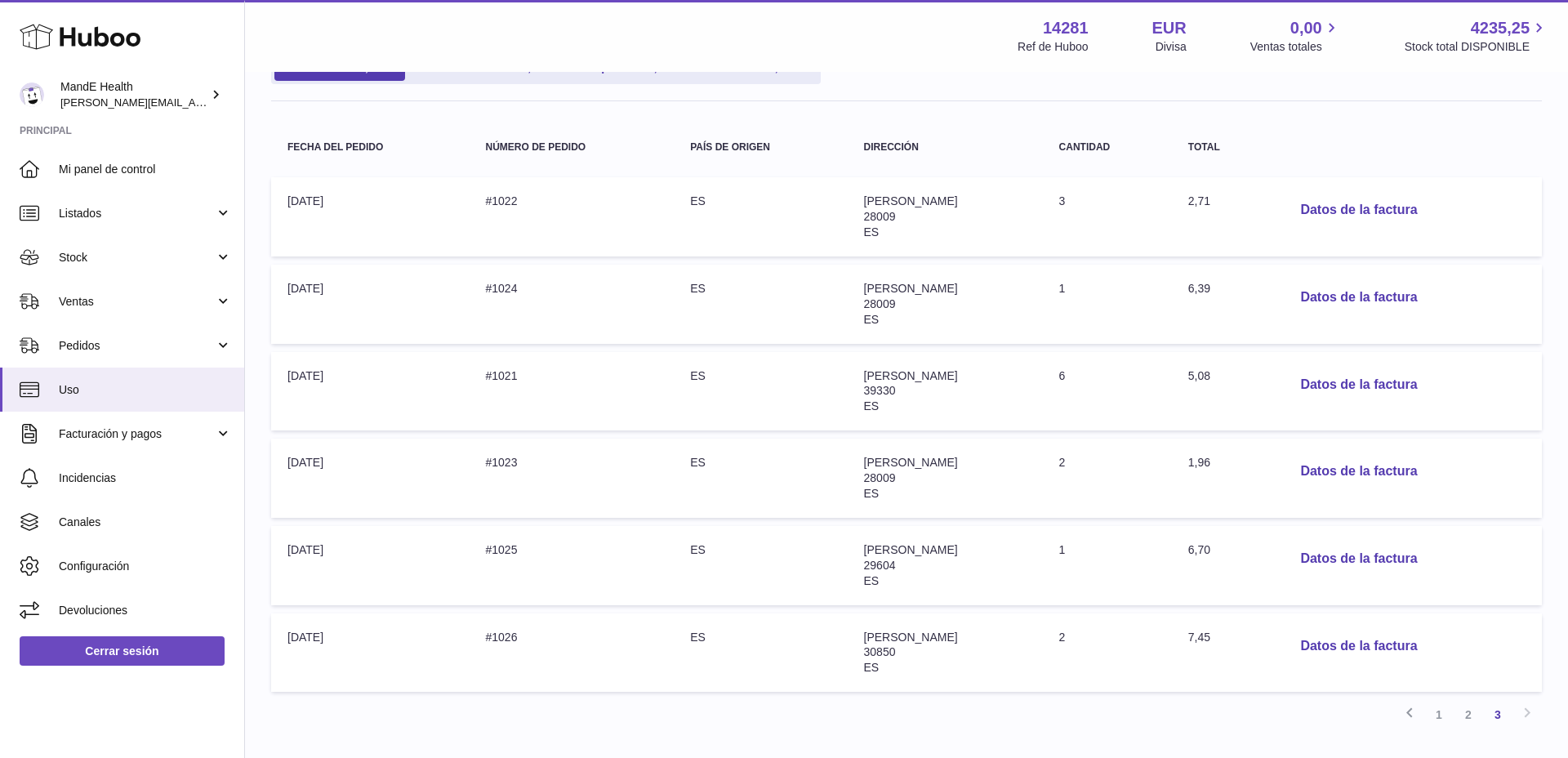
click at [1043, 126] on th "Dirección" at bounding box center [945, 148] width 196 height 44
click at [1361, 296] on button "Datos de la factura" at bounding box center [1358, 298] width 143 height 33
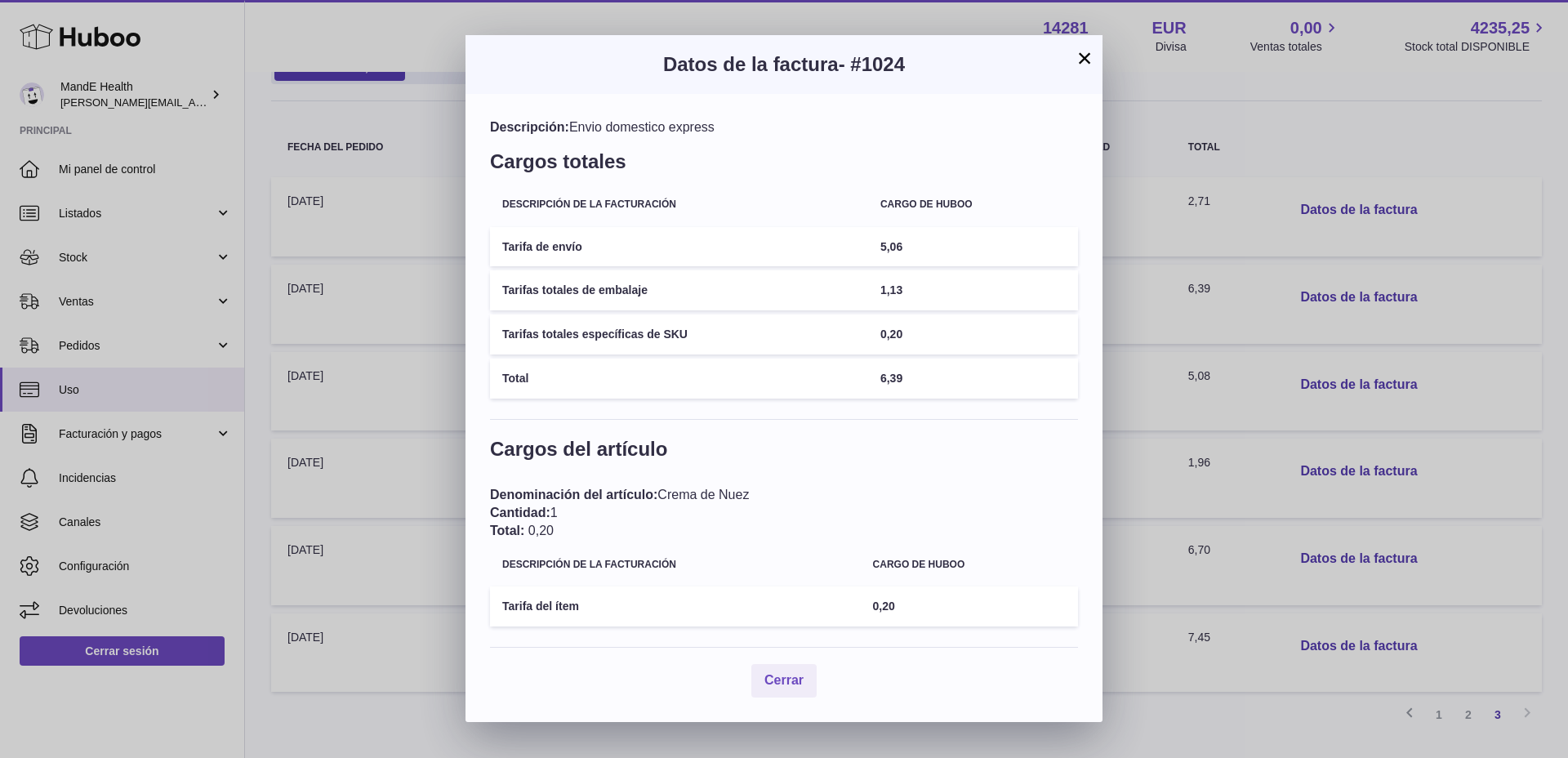
click at [1083, 61] on button "×" at bounding box center [1084, 58] width 19 height 19
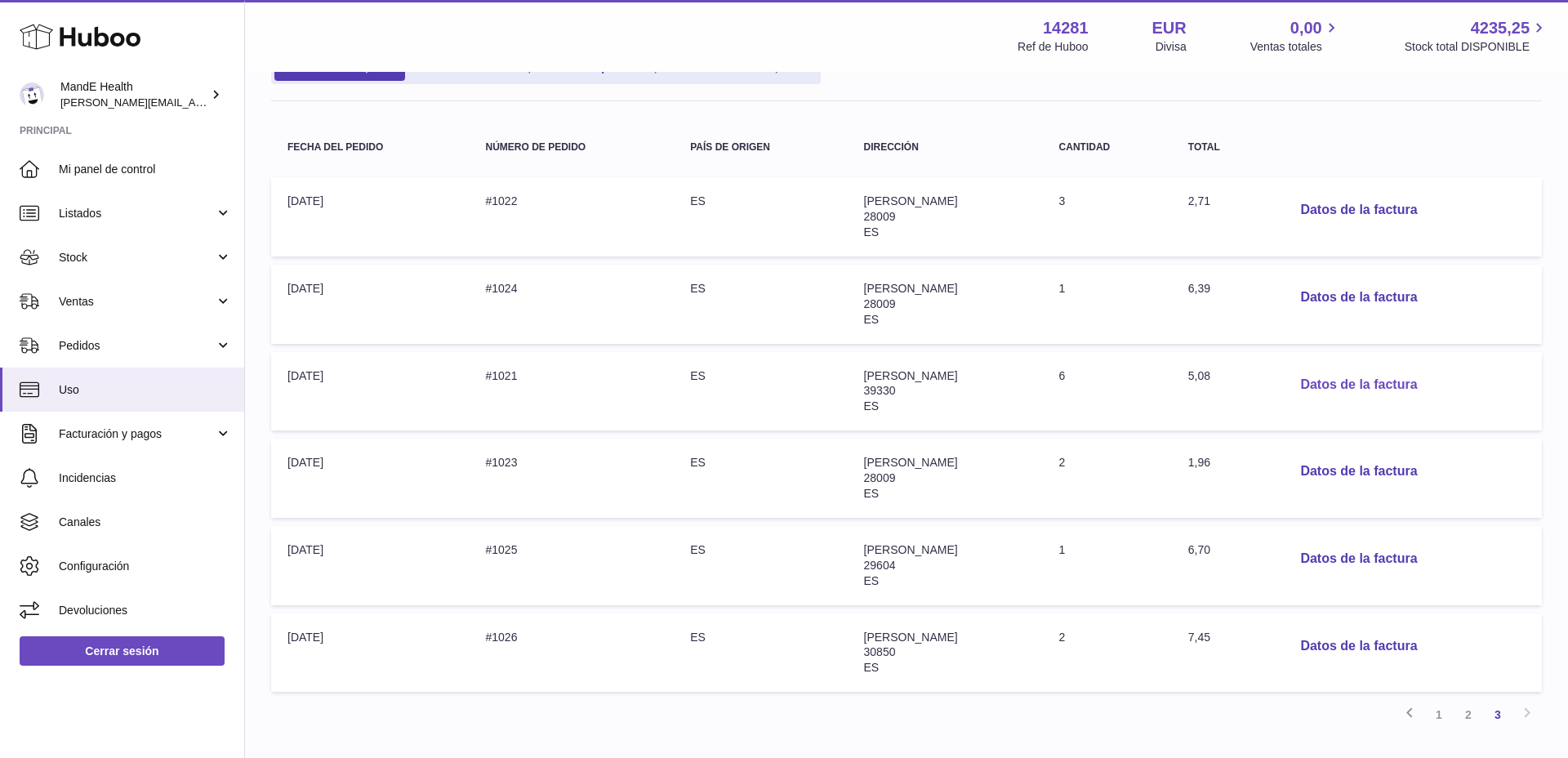
click at [1343, 387] on button "Datos de la factura" at bounding box center [1358, 385] width 143 height 33
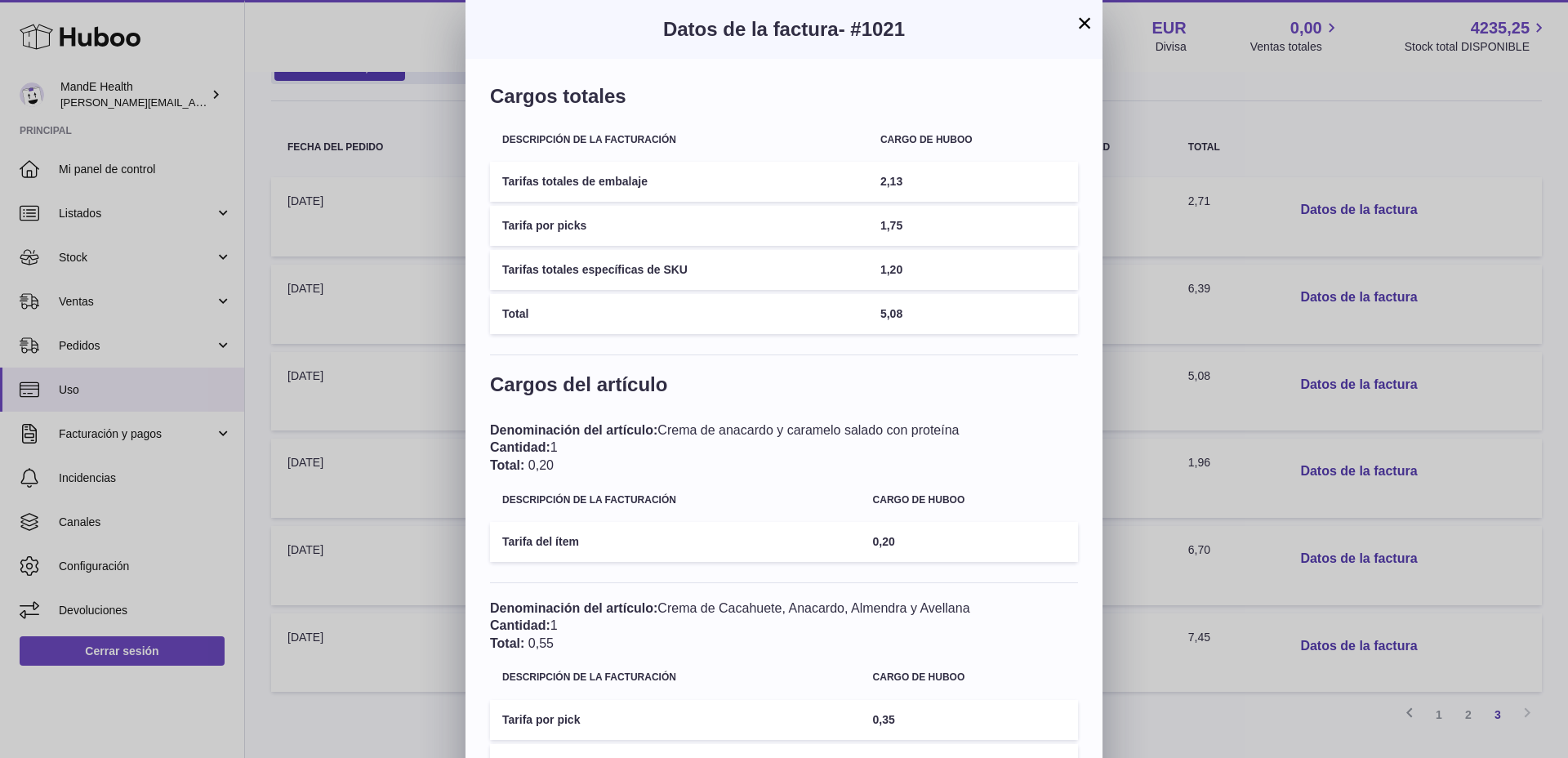
click at [1079, 23] on button "×" at bounding box center [1084, 22] width 19 height 19
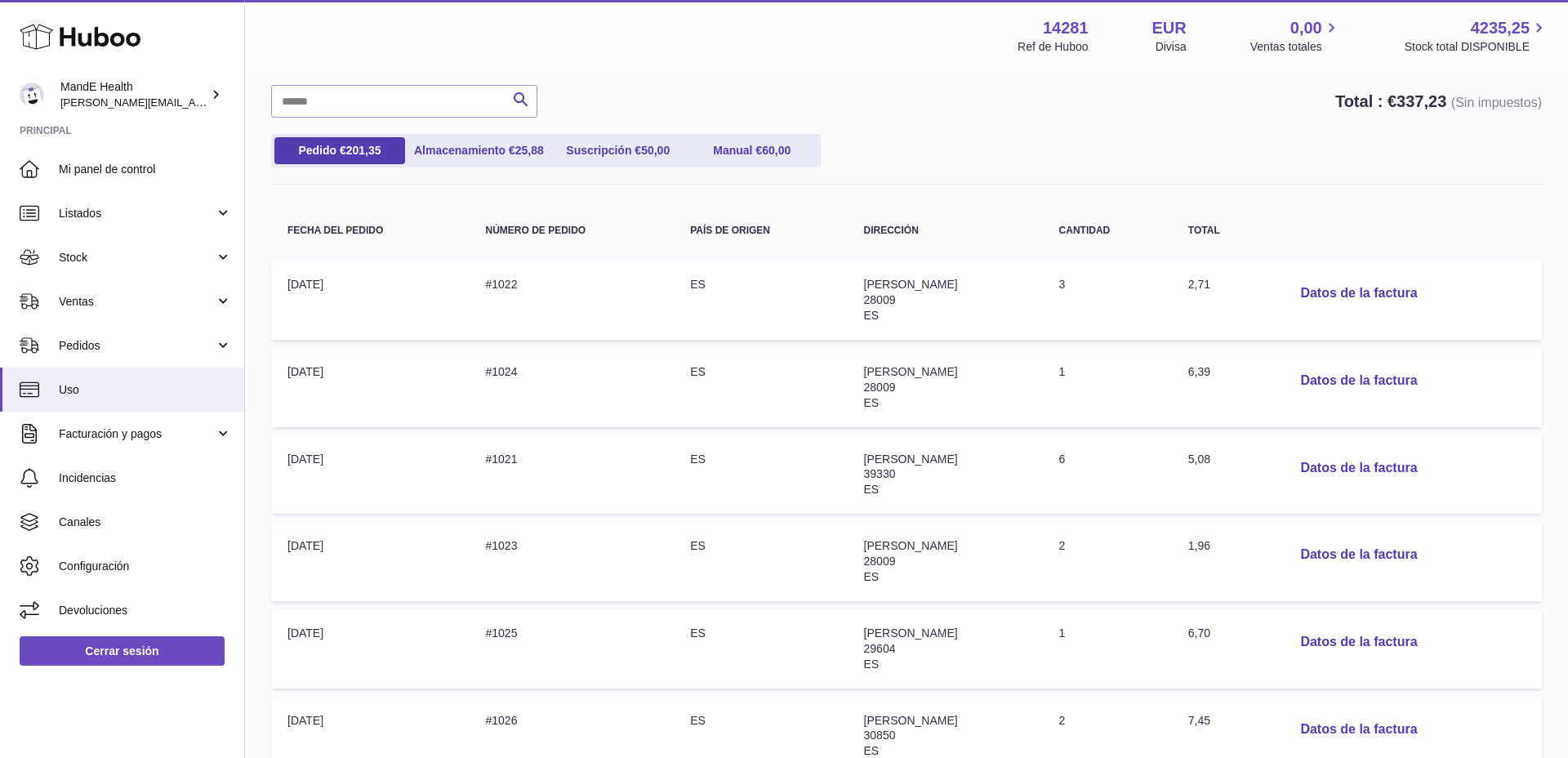
click at [947, 301] on td "Dirección: xabier torralba 28009 ES" at bounding box center [945, 300] width 196 height 79
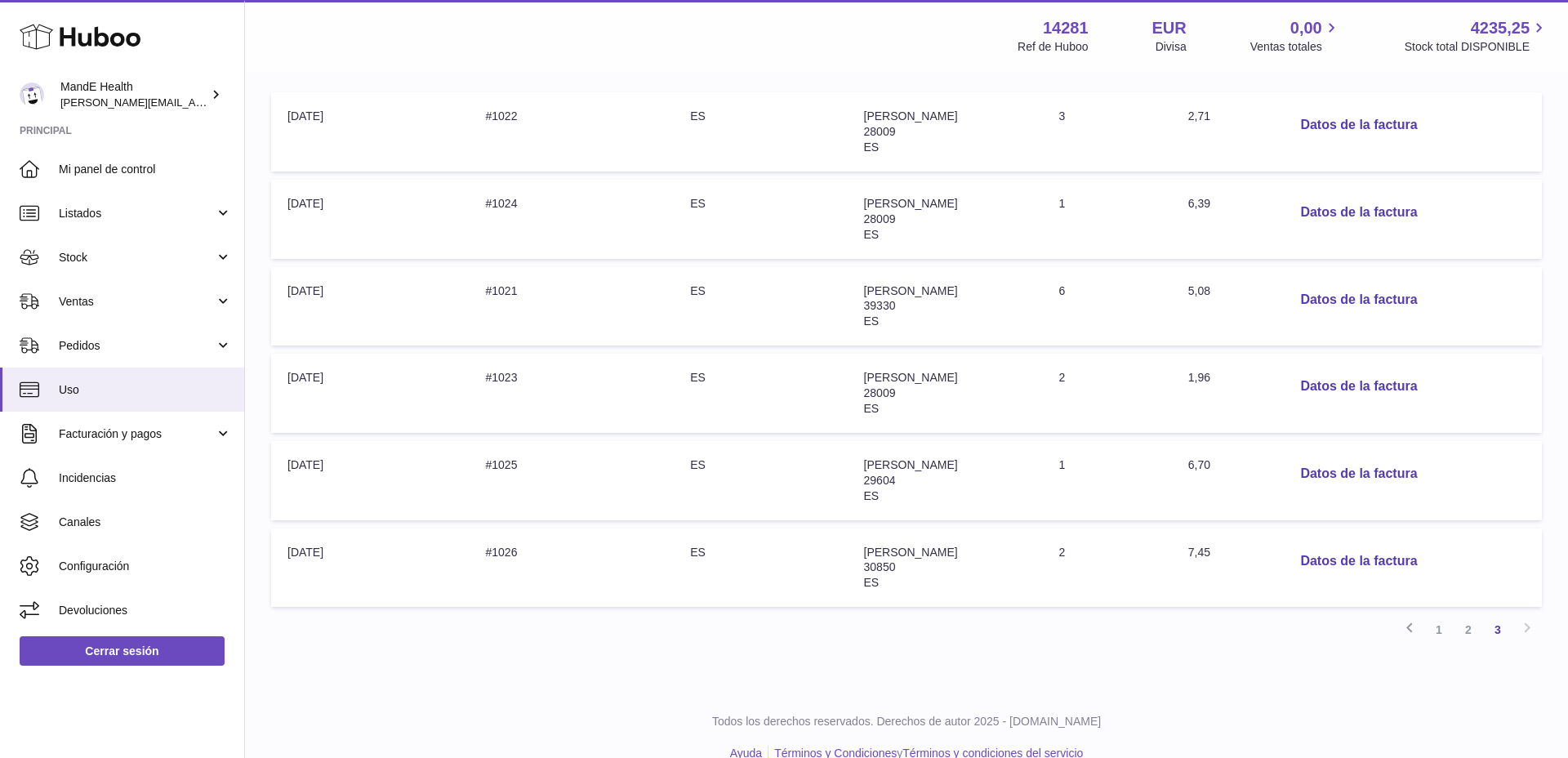
scroll to position [326, 0]
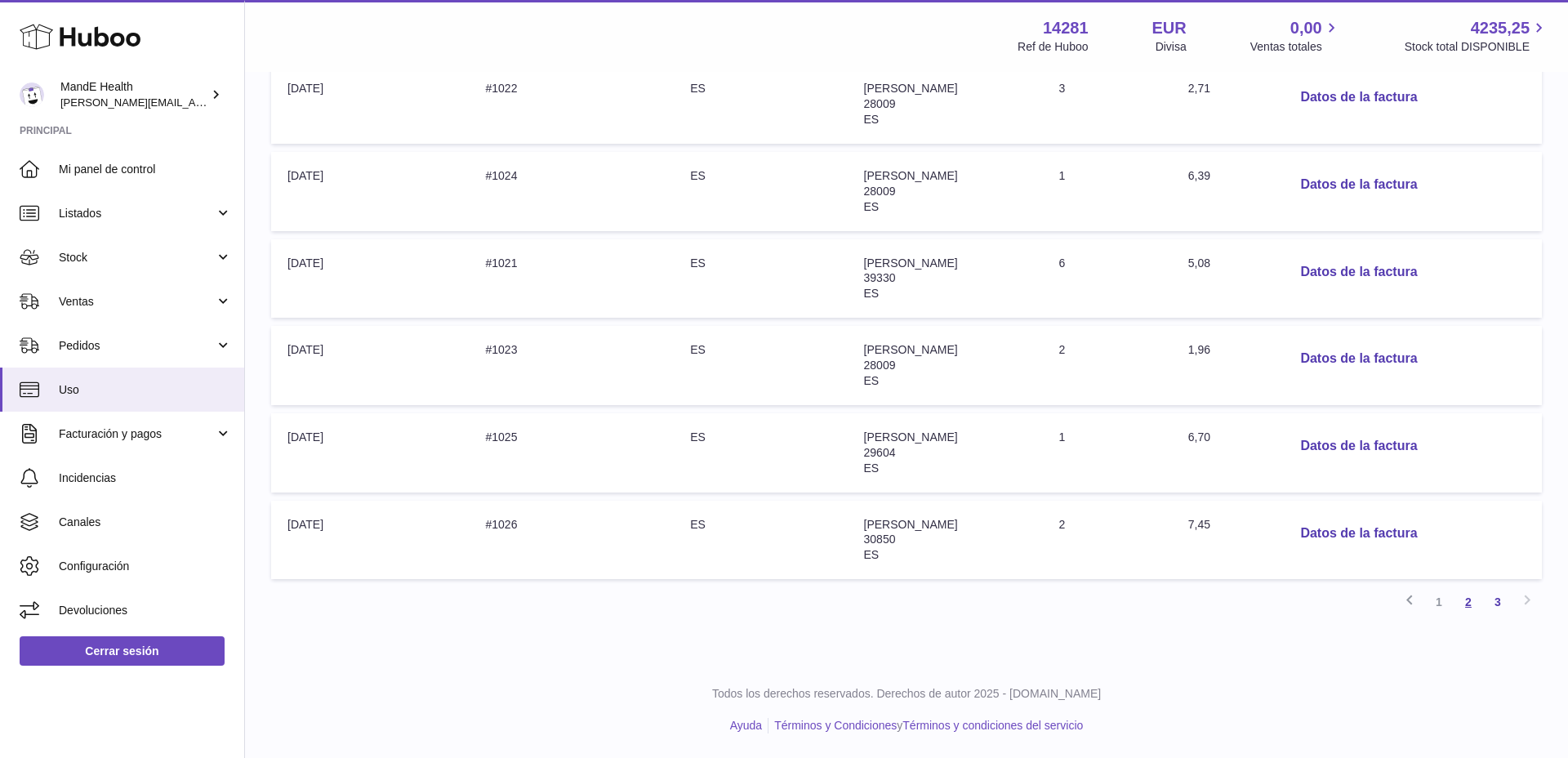
click at [1469, 603] on link "2" at bounding box center [1469, 602] width 30 height 30
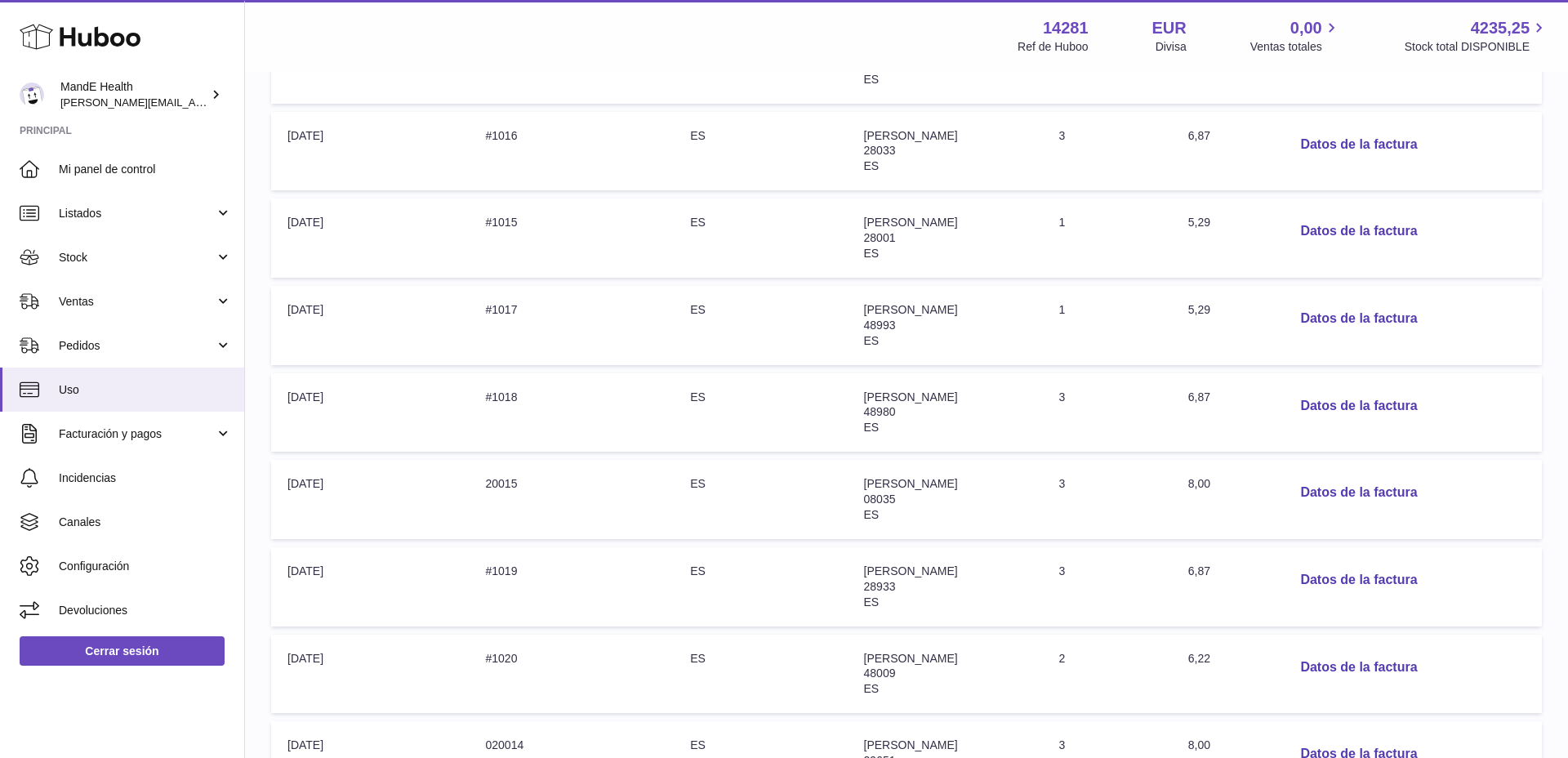
scroll to position [675, 0]
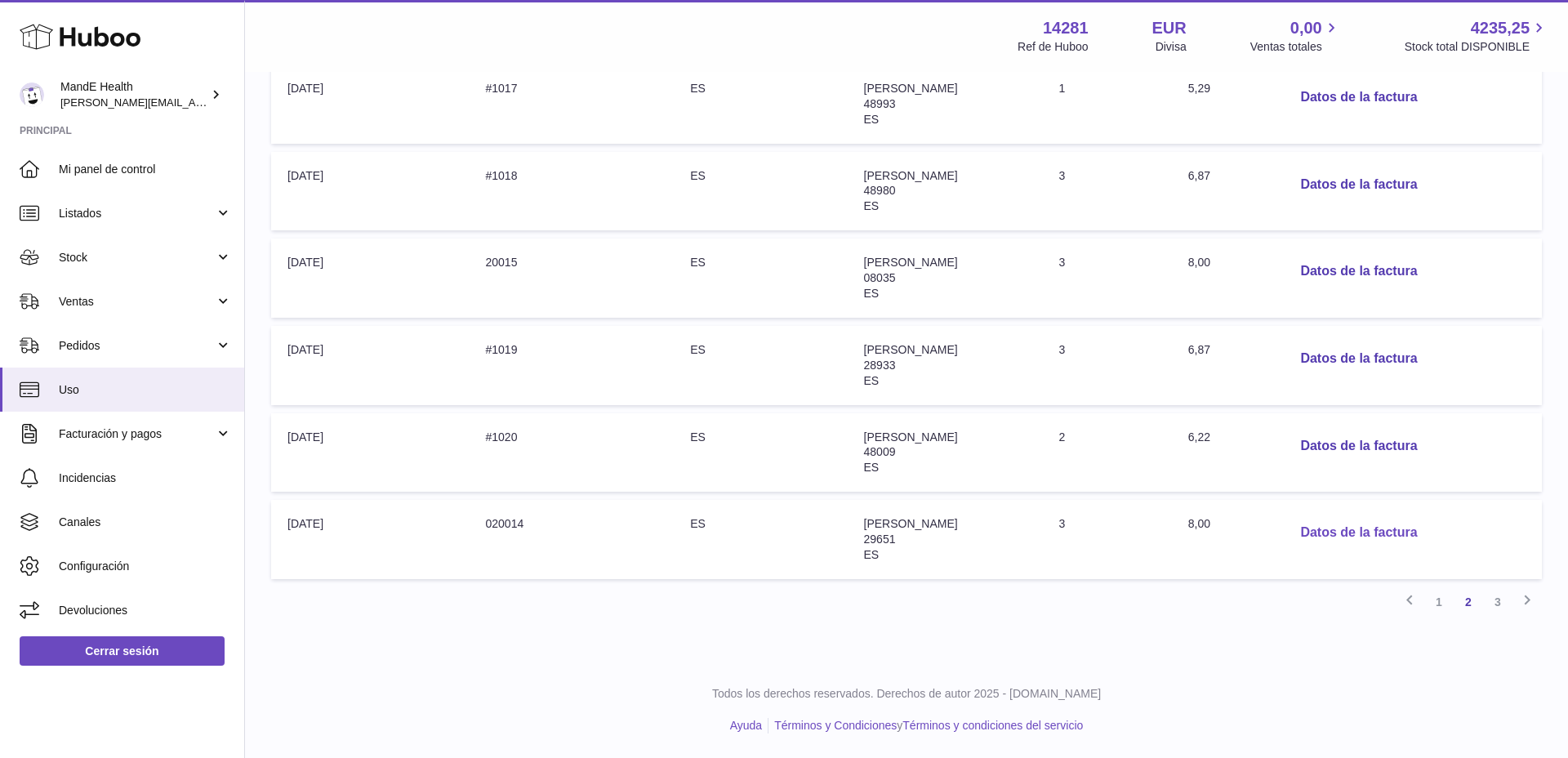
click at [1375, 533] on button "Datos de la factura" at bounding box center [1358, 533] width 143 height 33
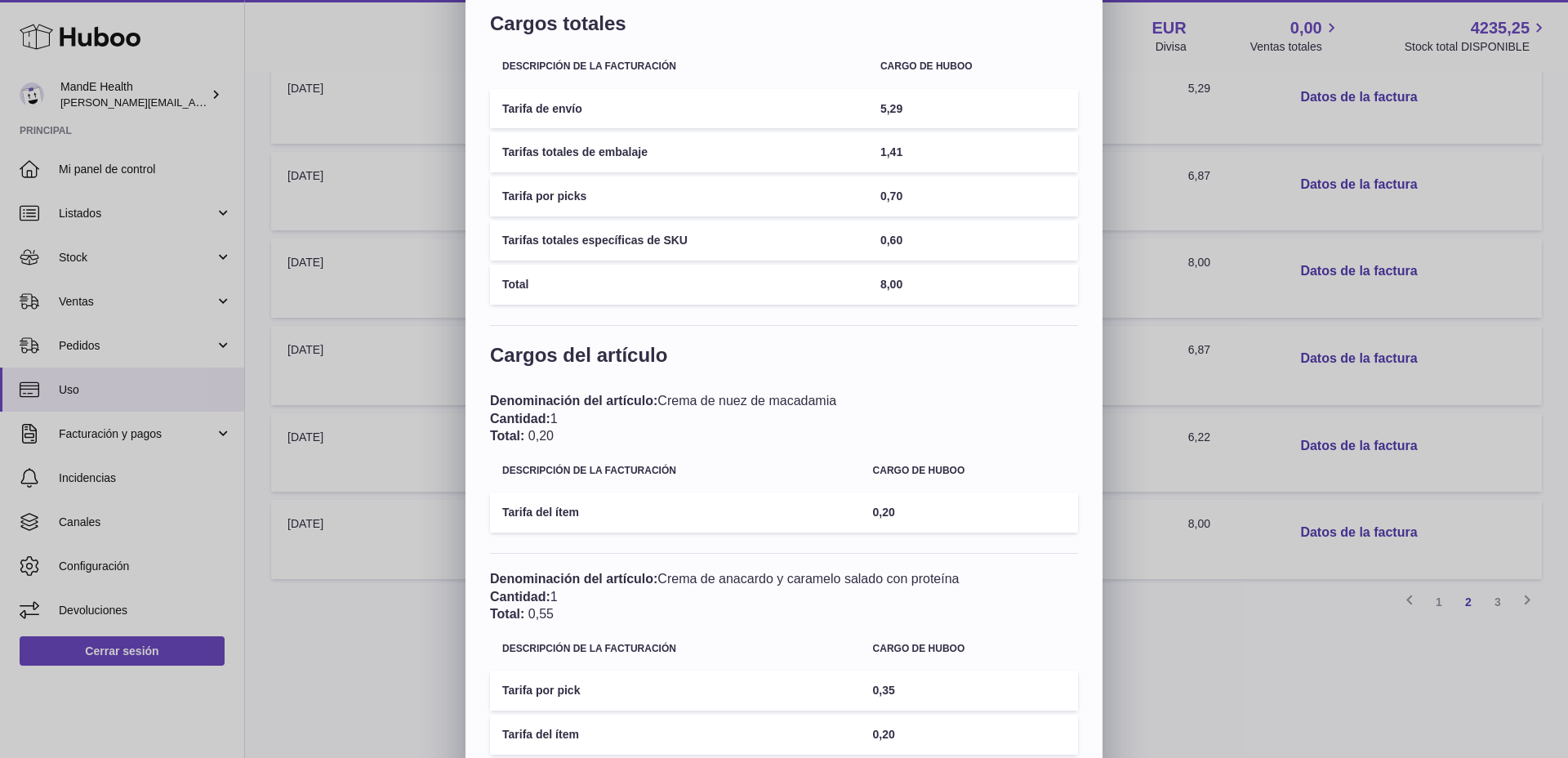
scroll to position [0, 0]
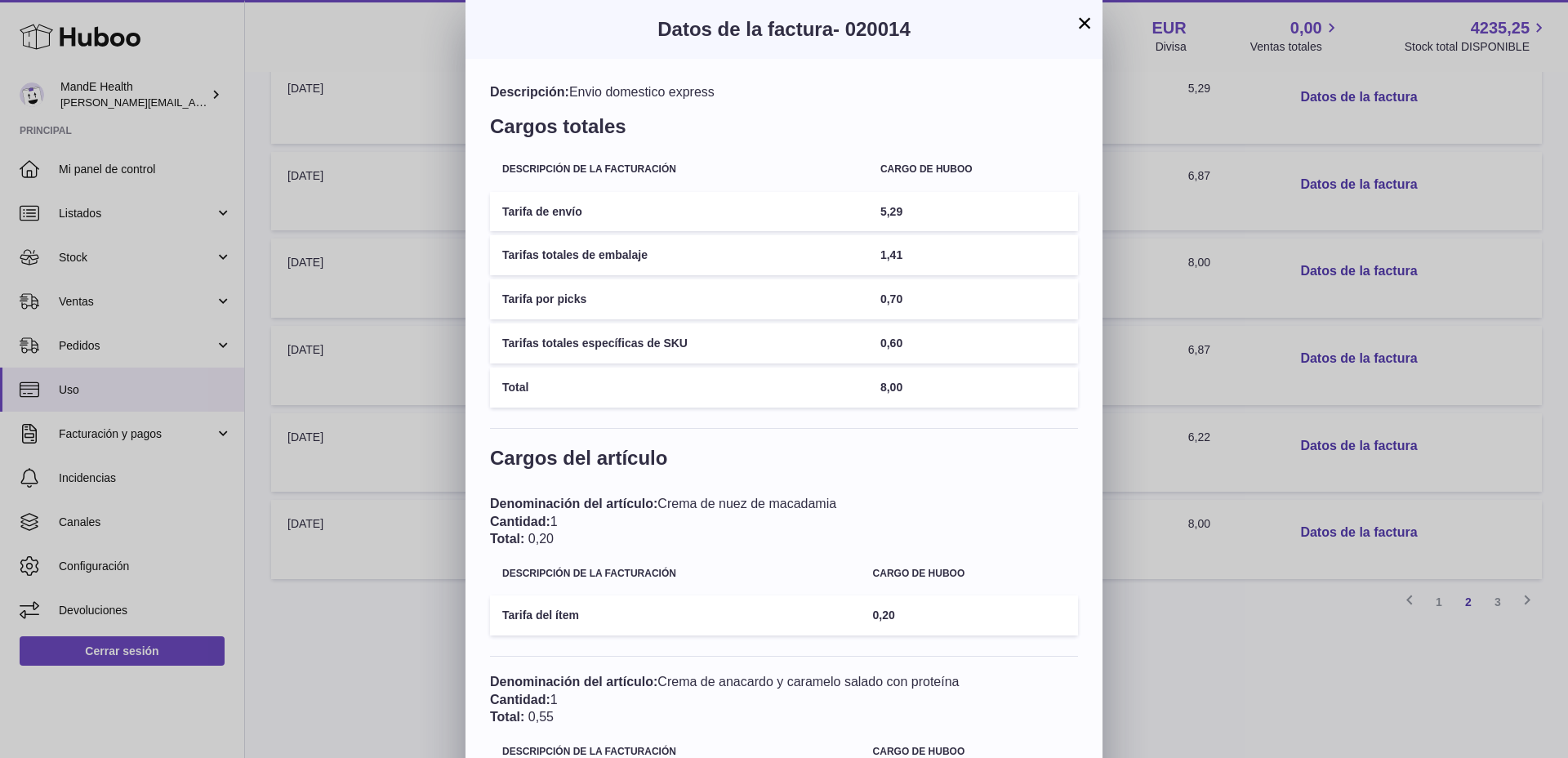
click at [1090, 24] on button "×" at bounding box center [1084, 22] width 19 height 19
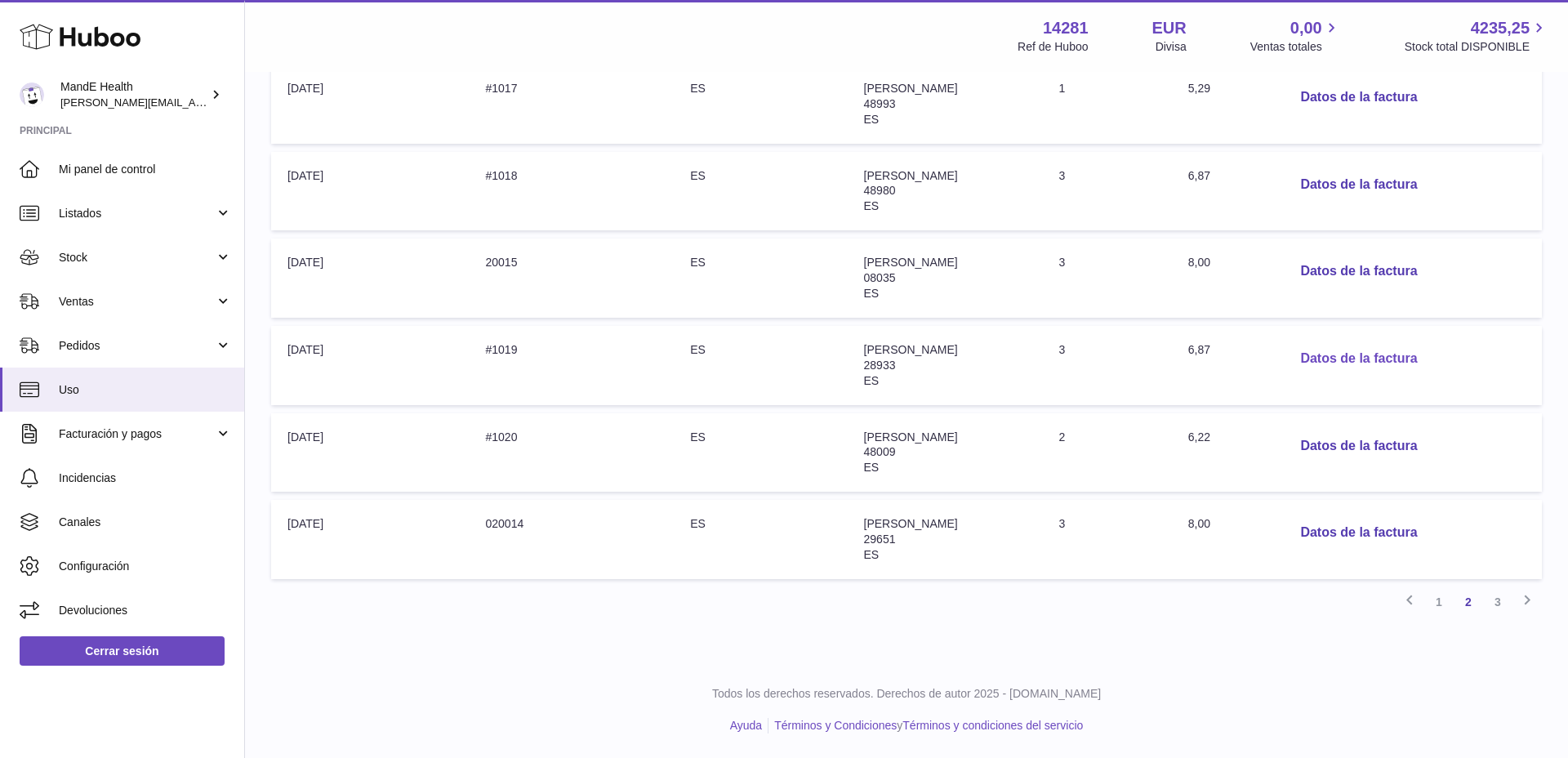
click at [1349, 359] on button "Datos de la factura" at bounding box center [1358, 359] width 143 height 33
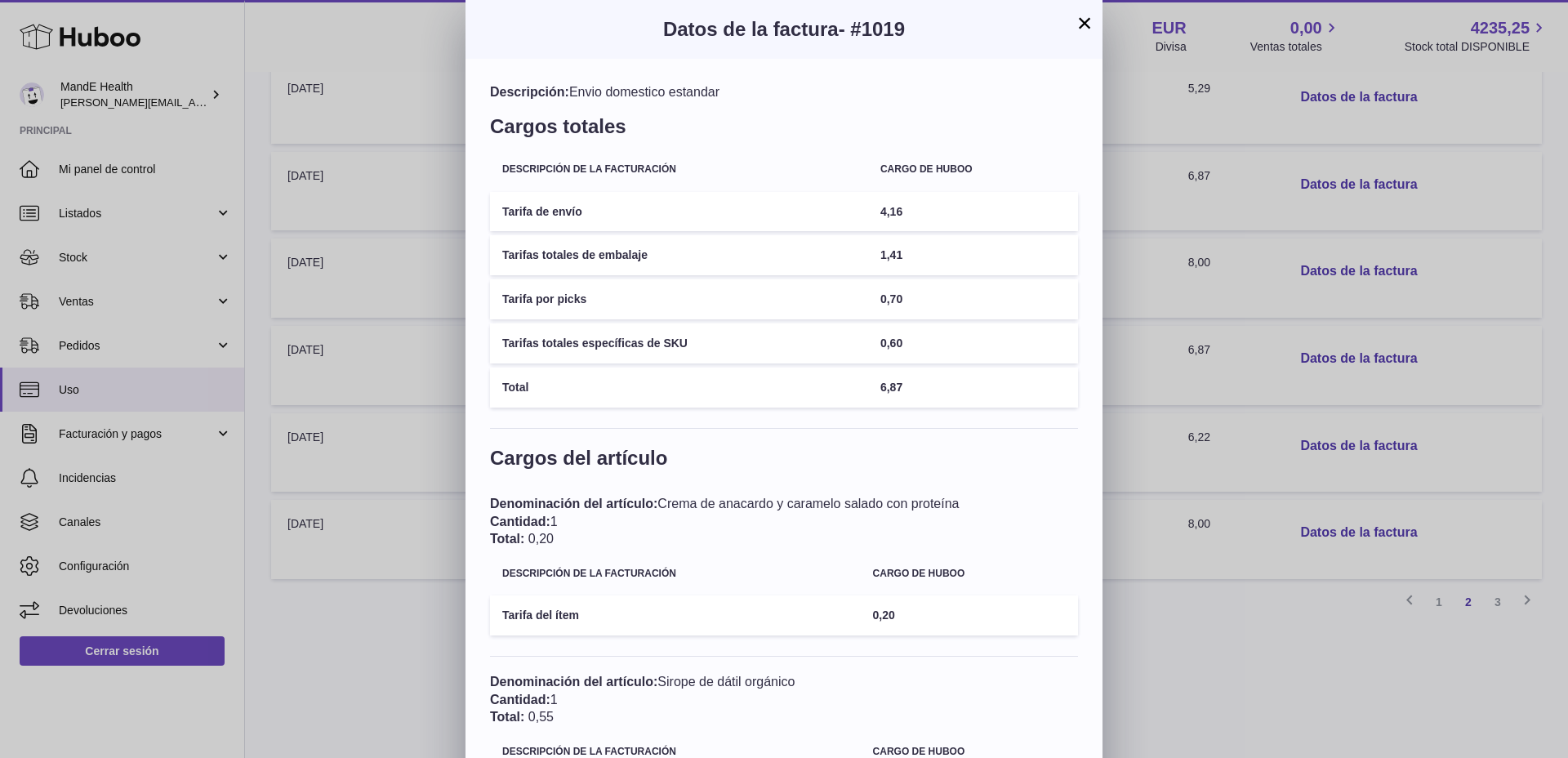
click at [1088, 26] on button "×" at bounding box center [1084, 22] width 19 height 19
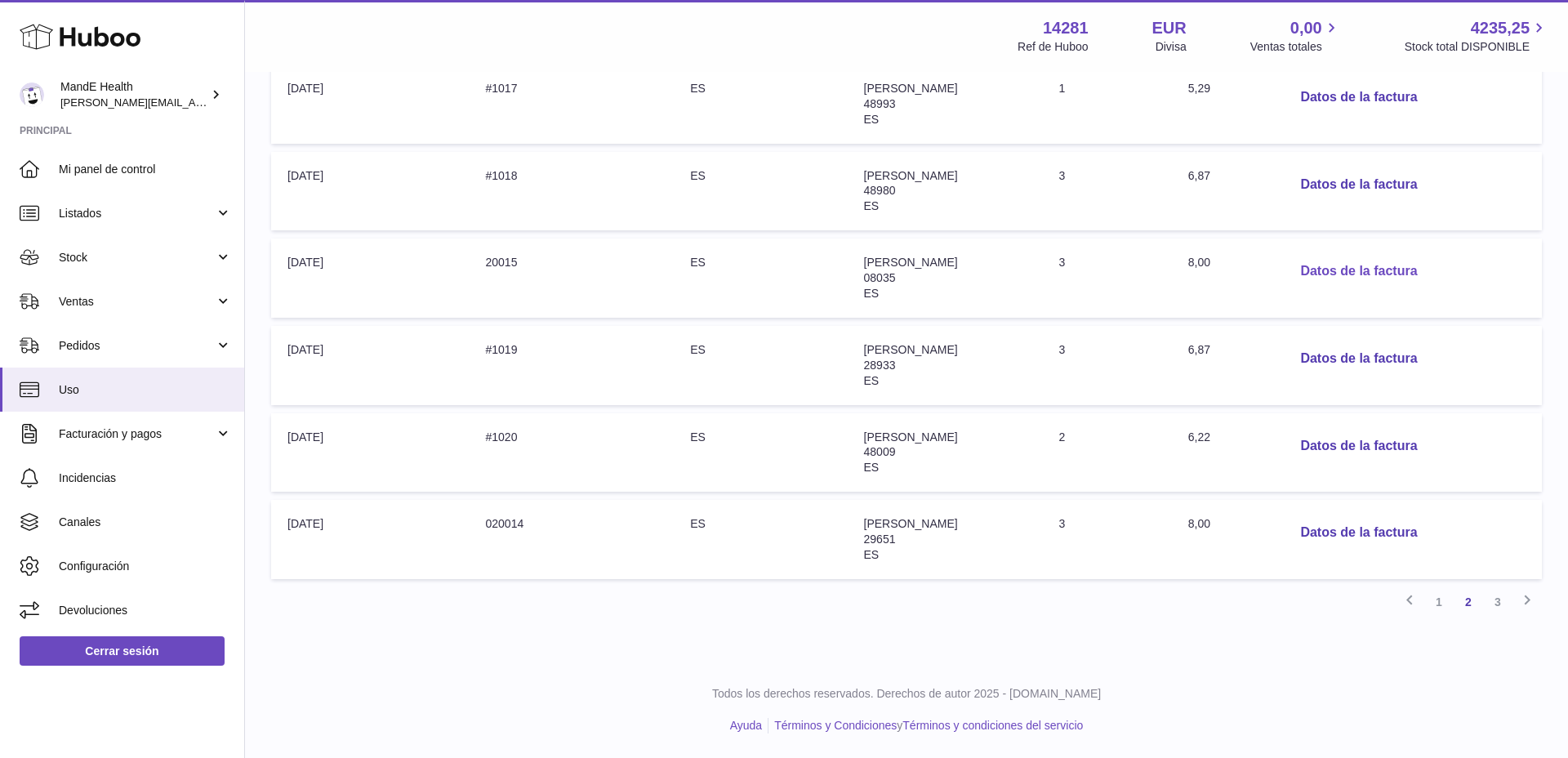
click at [1325, 268] on button "Datos de la factura" at bounding box center [1358, 272] width 143 height 33
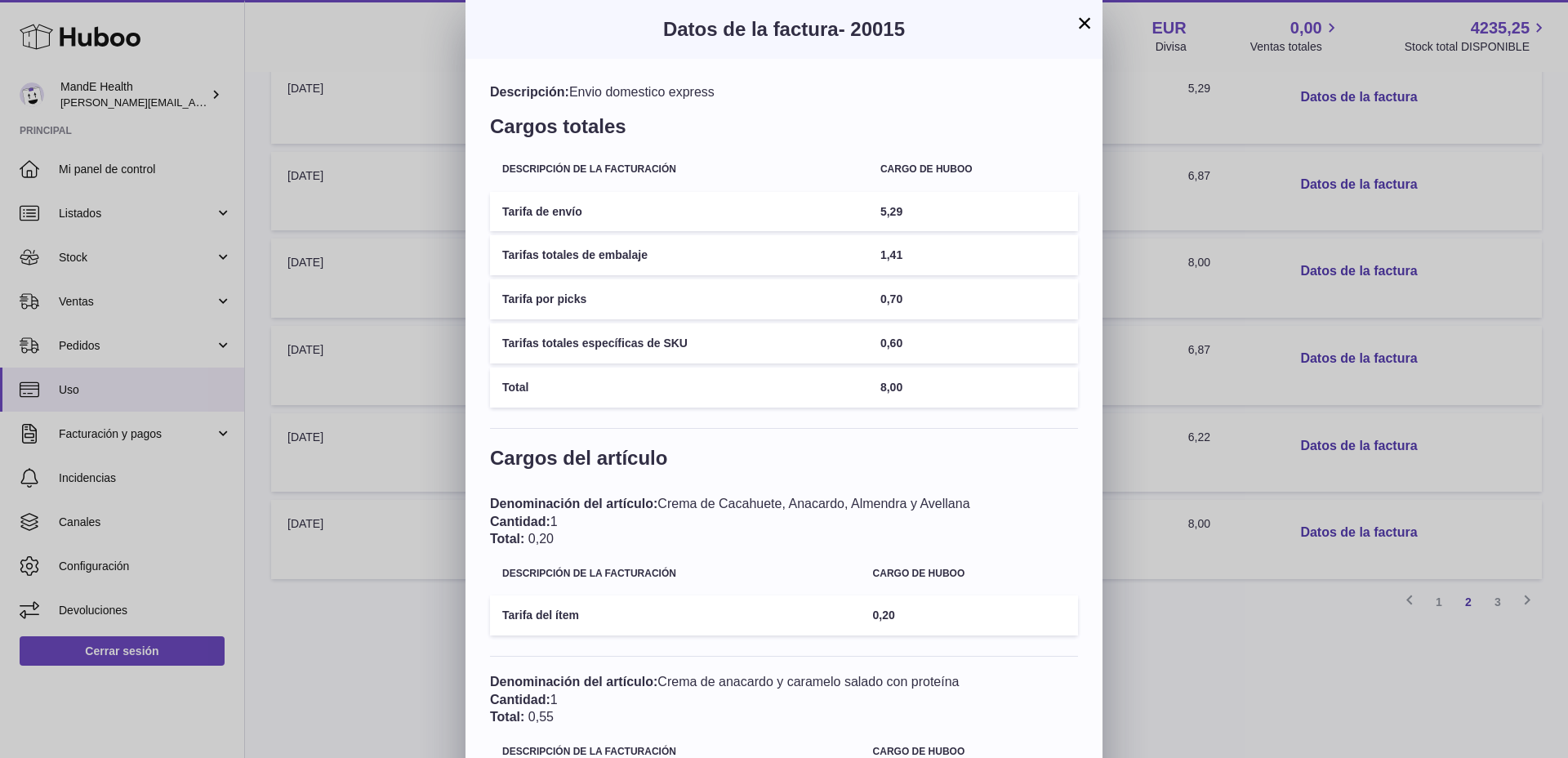
click at [1086, 23] on button "×" at bounding box center [1084, 22] width 19 height 19
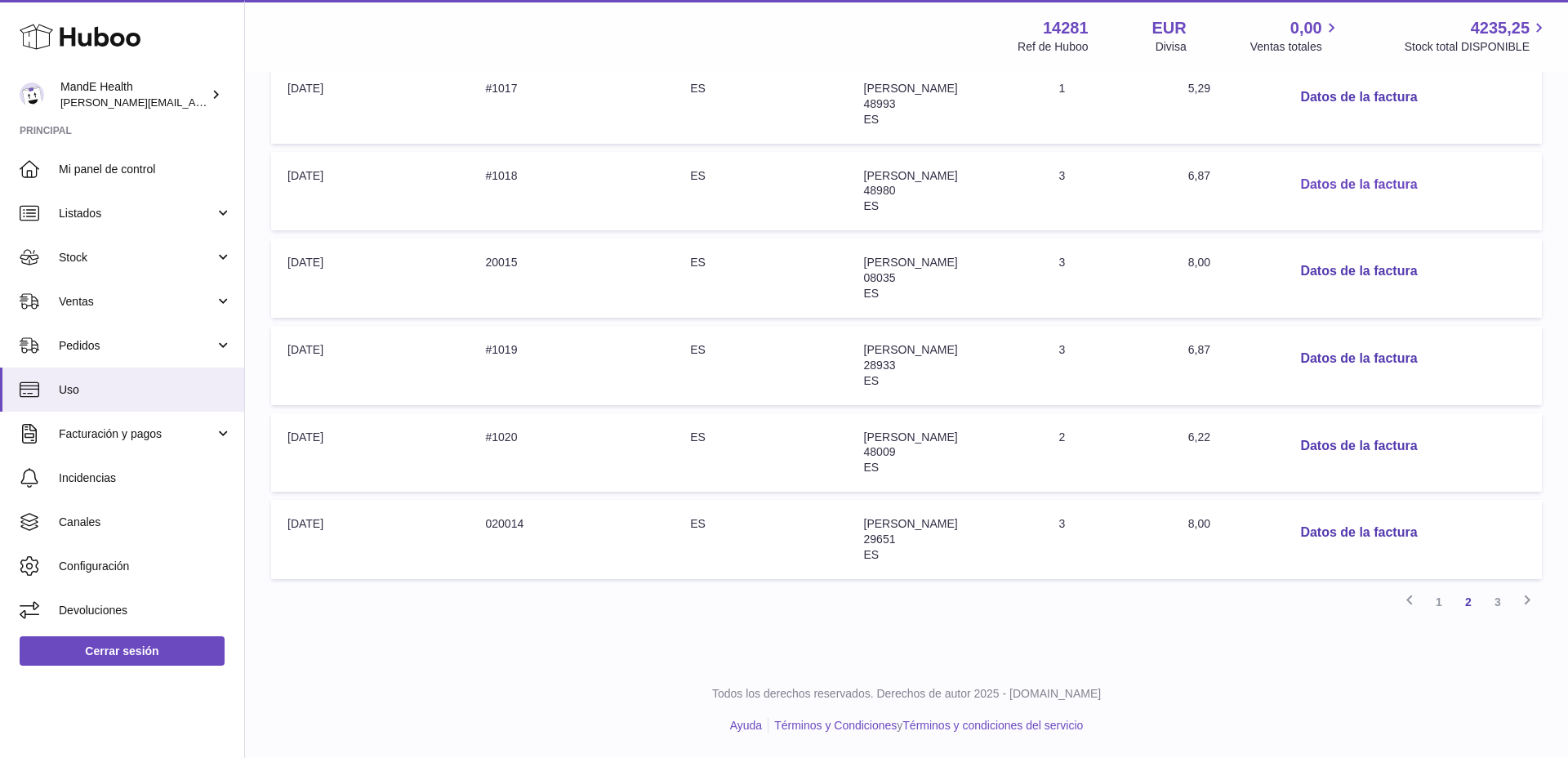
click at [1367, 190] on button "Datos de la factura" at bounding box center [1358, 185] width 143 height 33
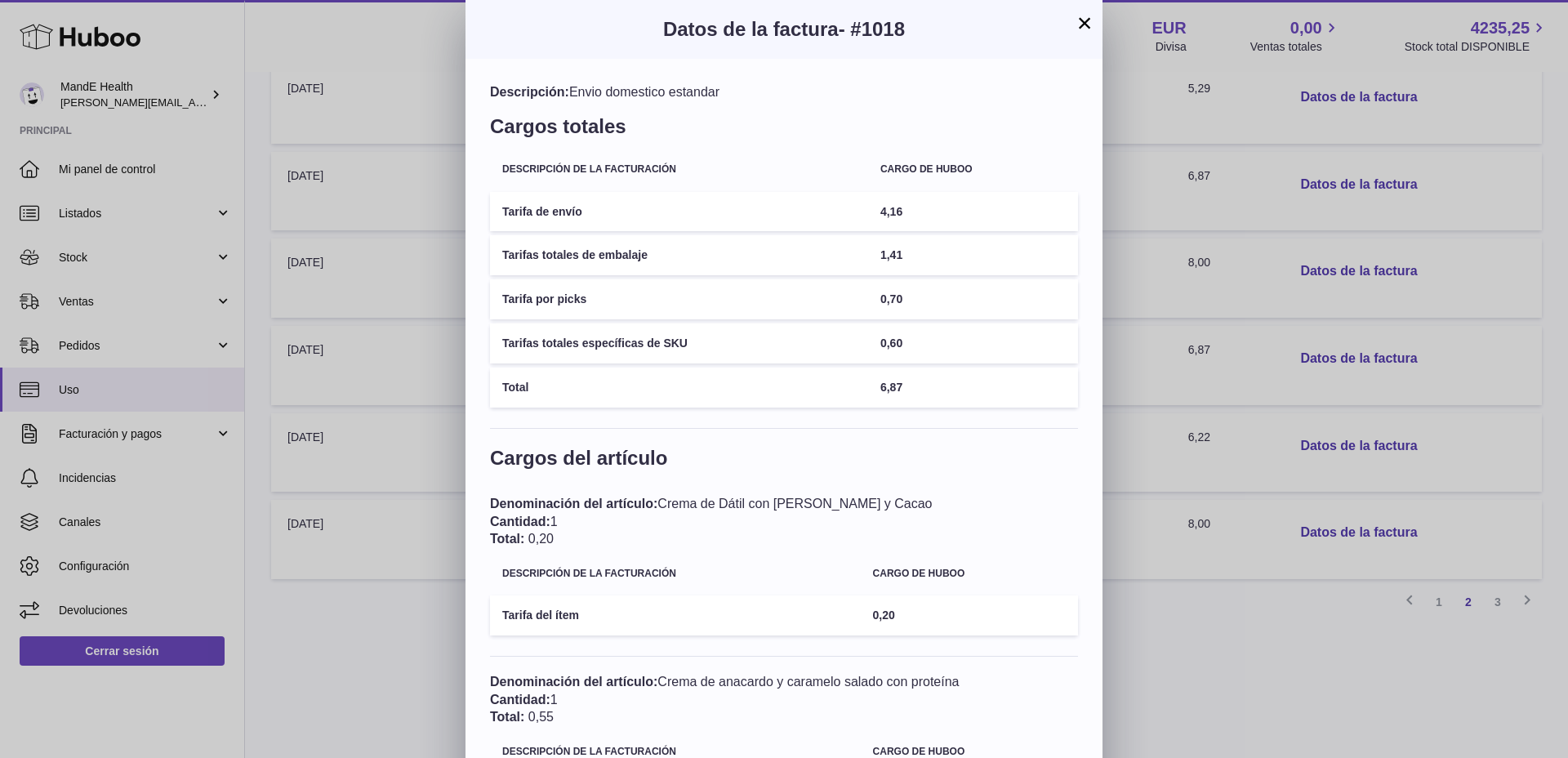
click at [1084, 25] on button "×" at bounding box center [1084, 22] width 19 height 19
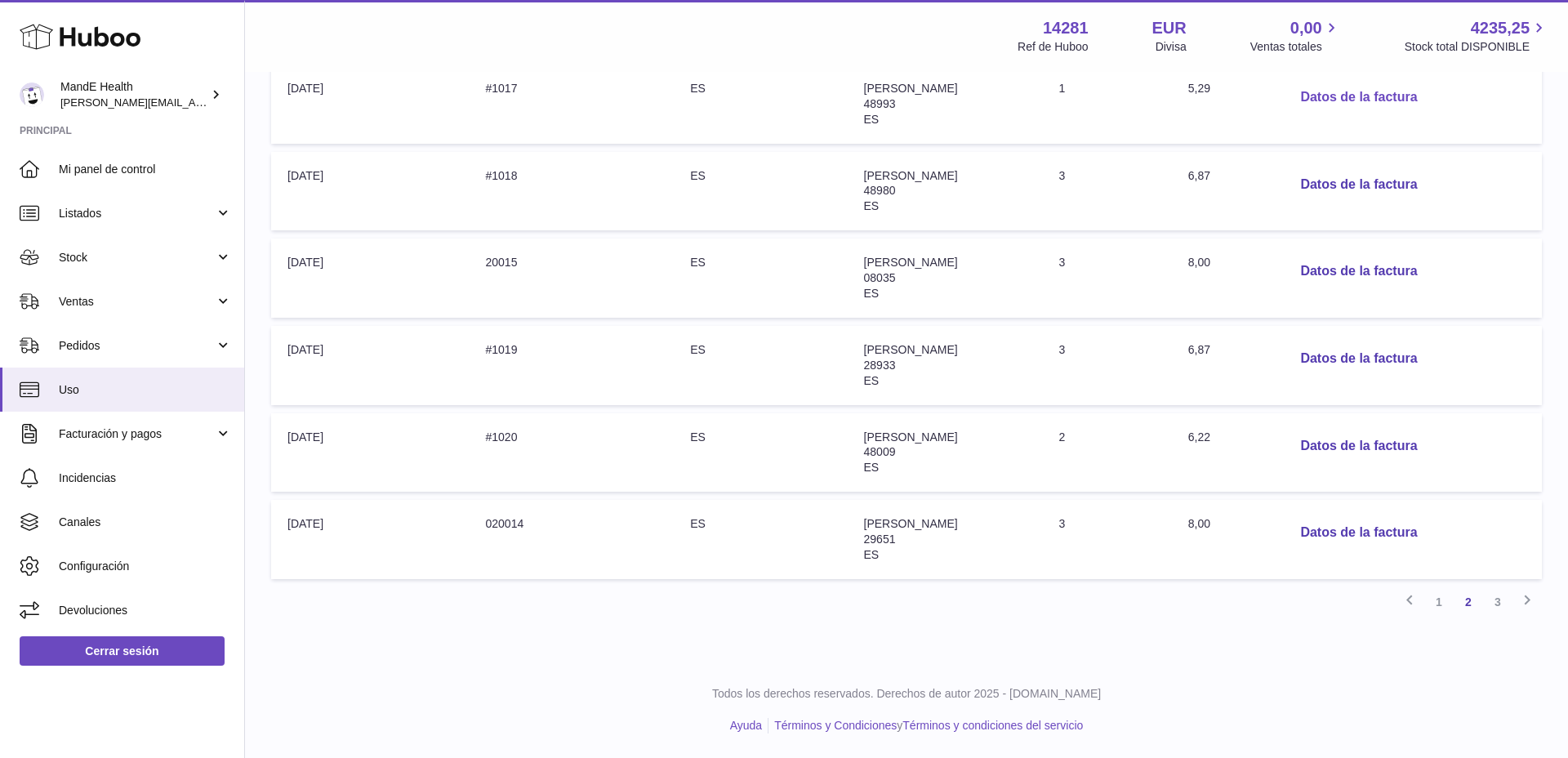
click at [1319, 93] on button "Datos de la factura" at bounding box center [1358, 97] width 143 height 33
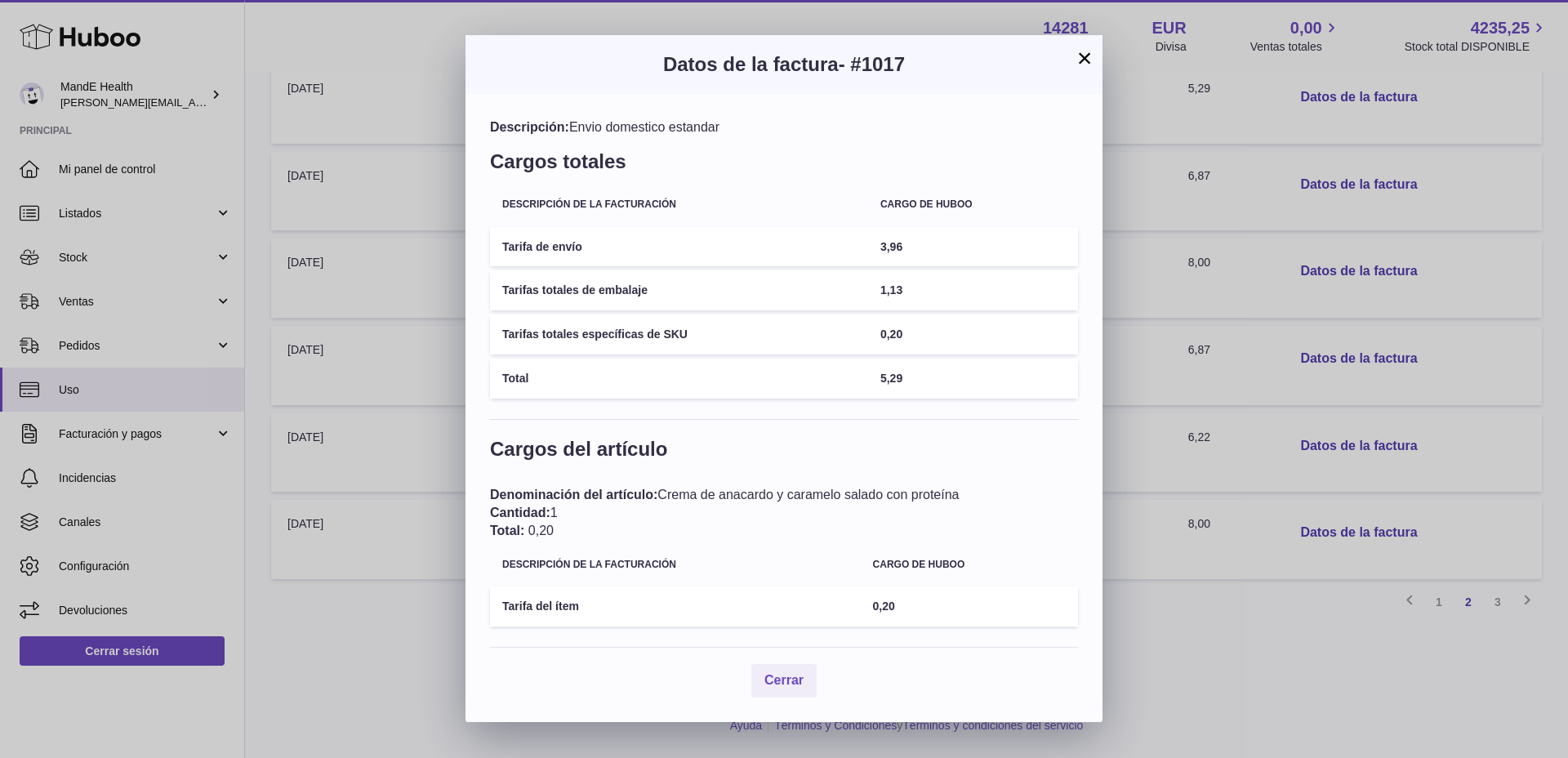
drag, startPoint x: 1086, startPoint y: 65, endPoint x: 1091, endPoint y: 72, distance: 8.6
click at [1086, 65] on button "×" at bounding box center [1084, 58] width 19 height 19
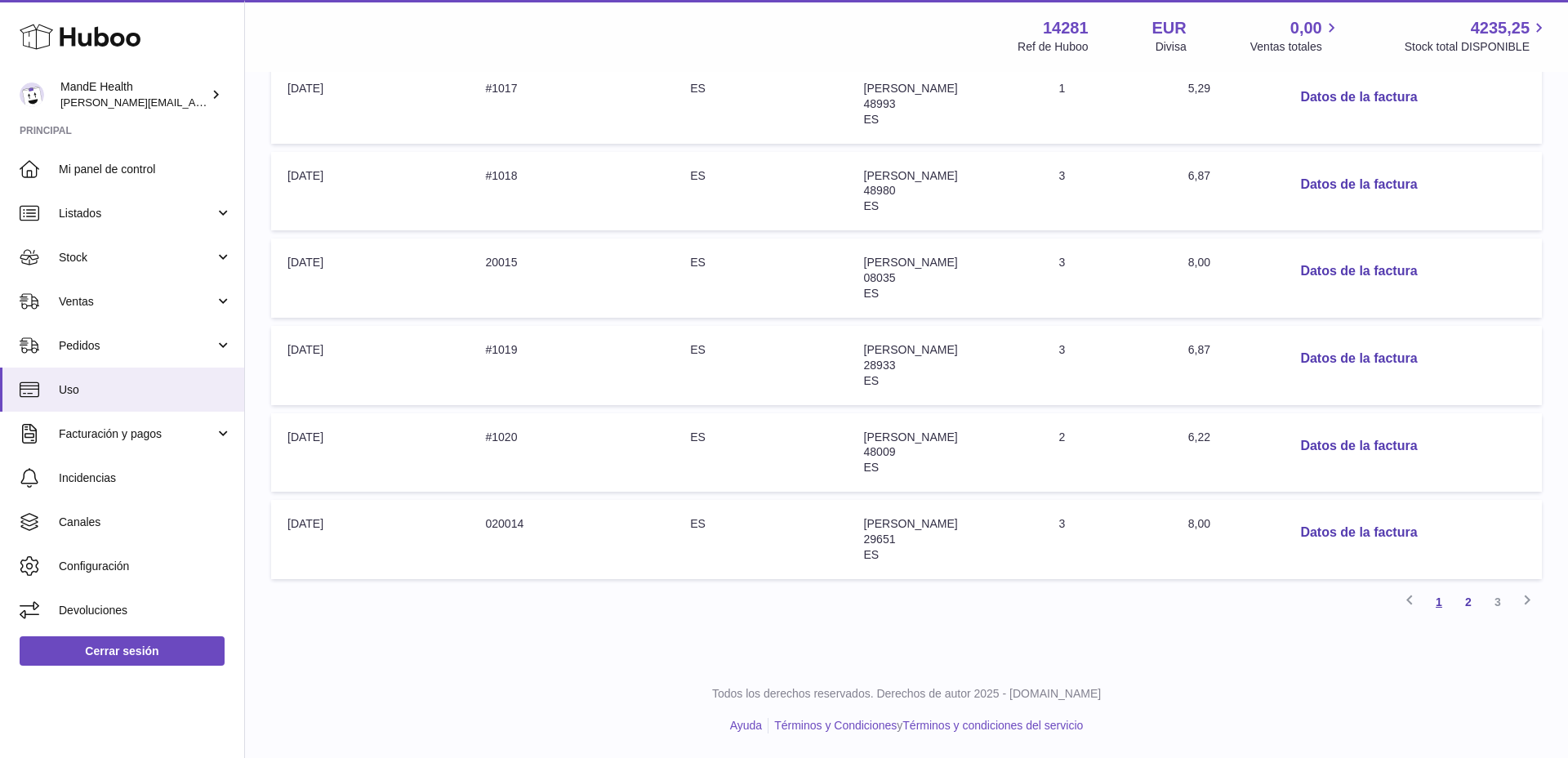
click at [1439, 601] on link "1" at bounding box center [1439, 602] width 30 height 30
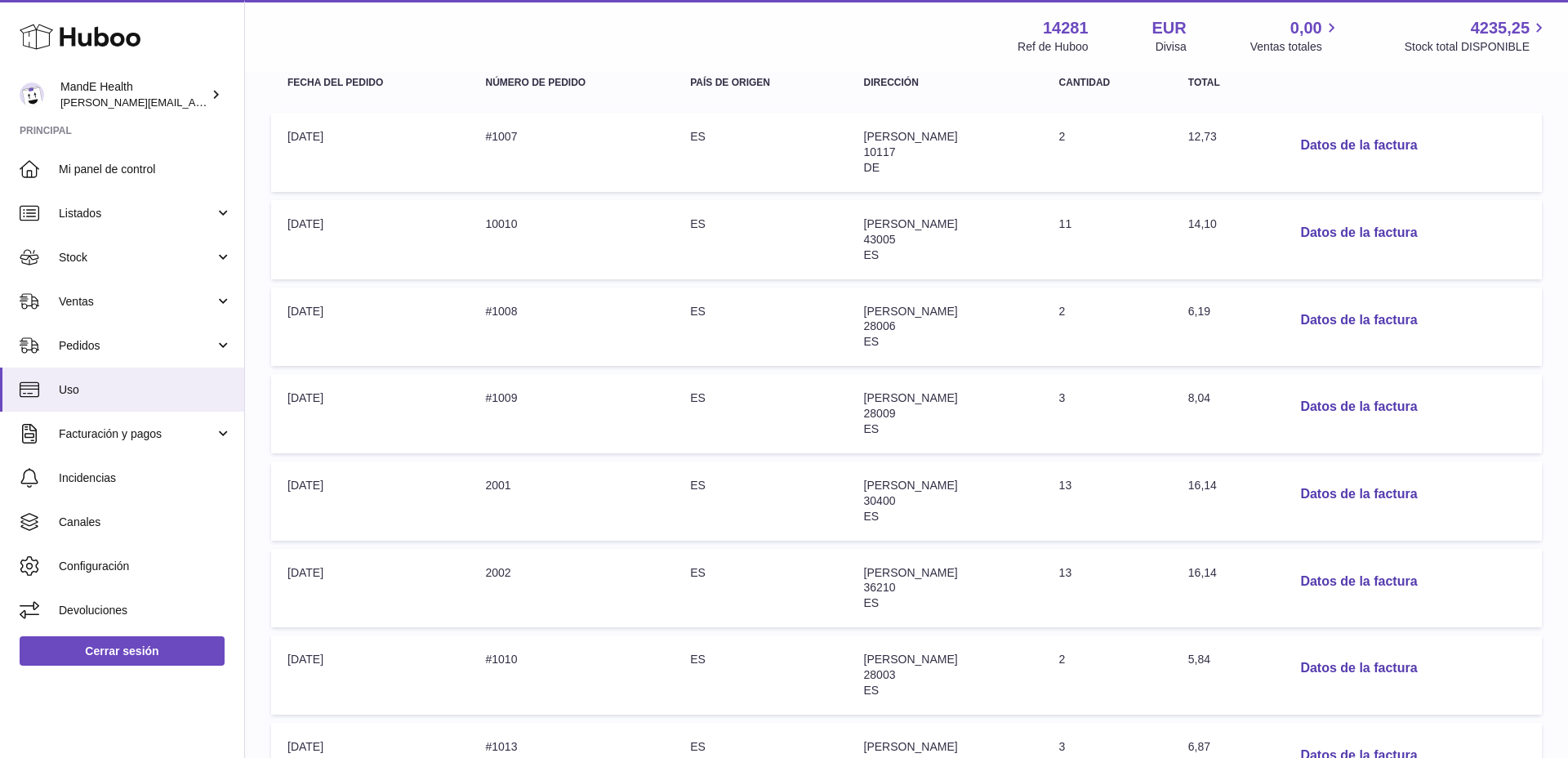
scroll to position [675, 0]
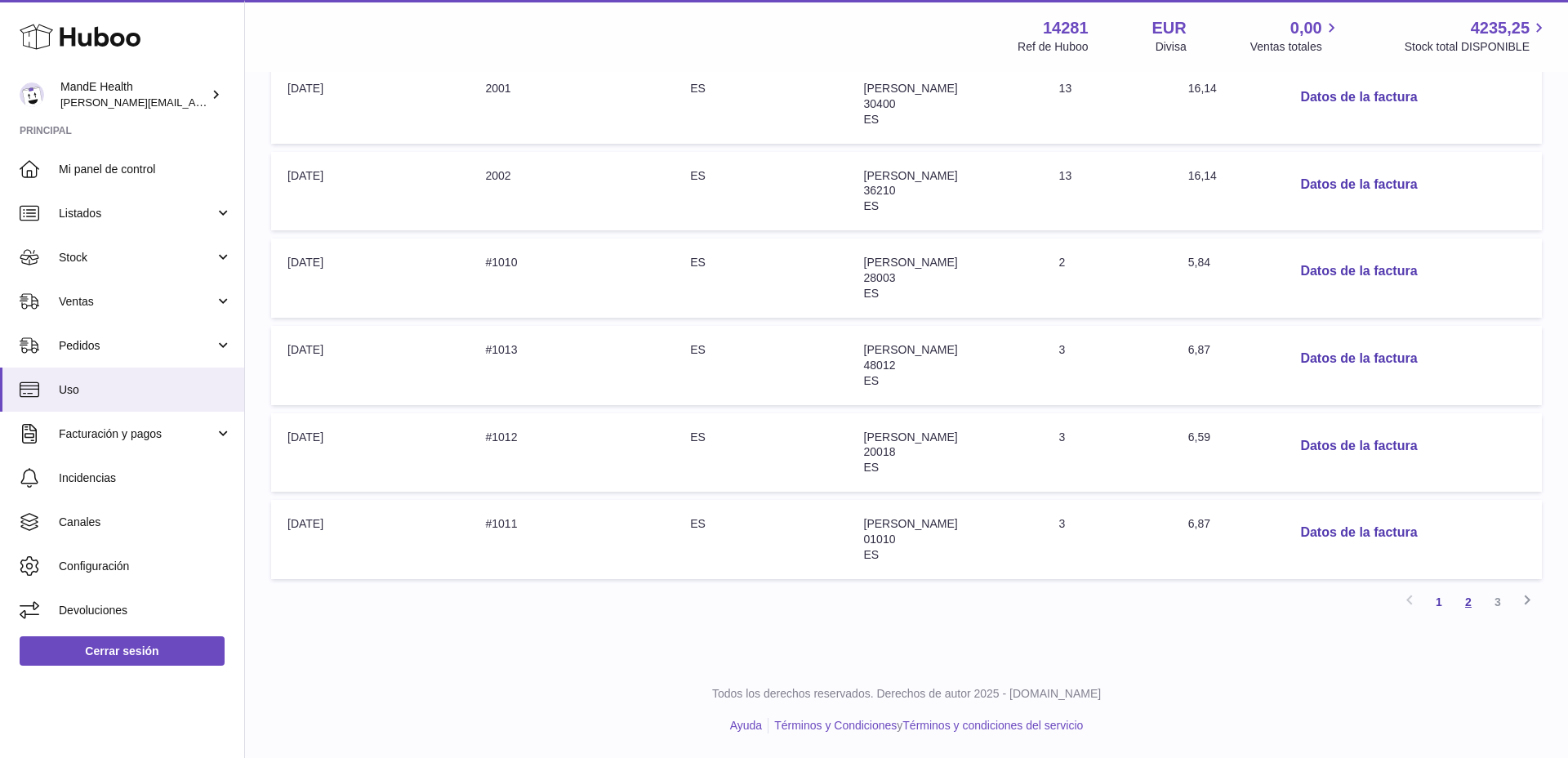
click at [1472, 605] on link "2" at bounding box center [1469, 602] width 30 height 30
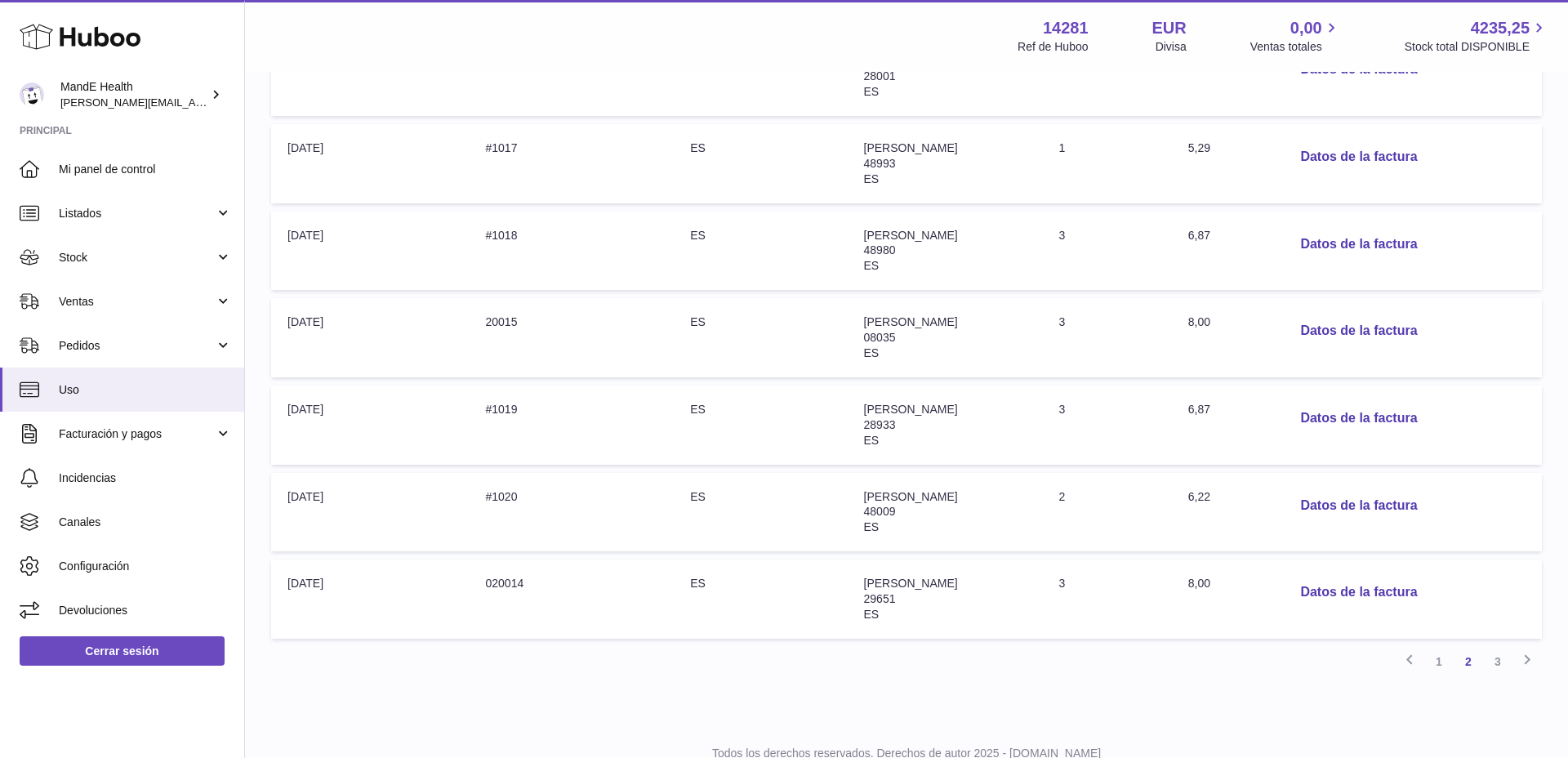
scroll to position [675, 0]
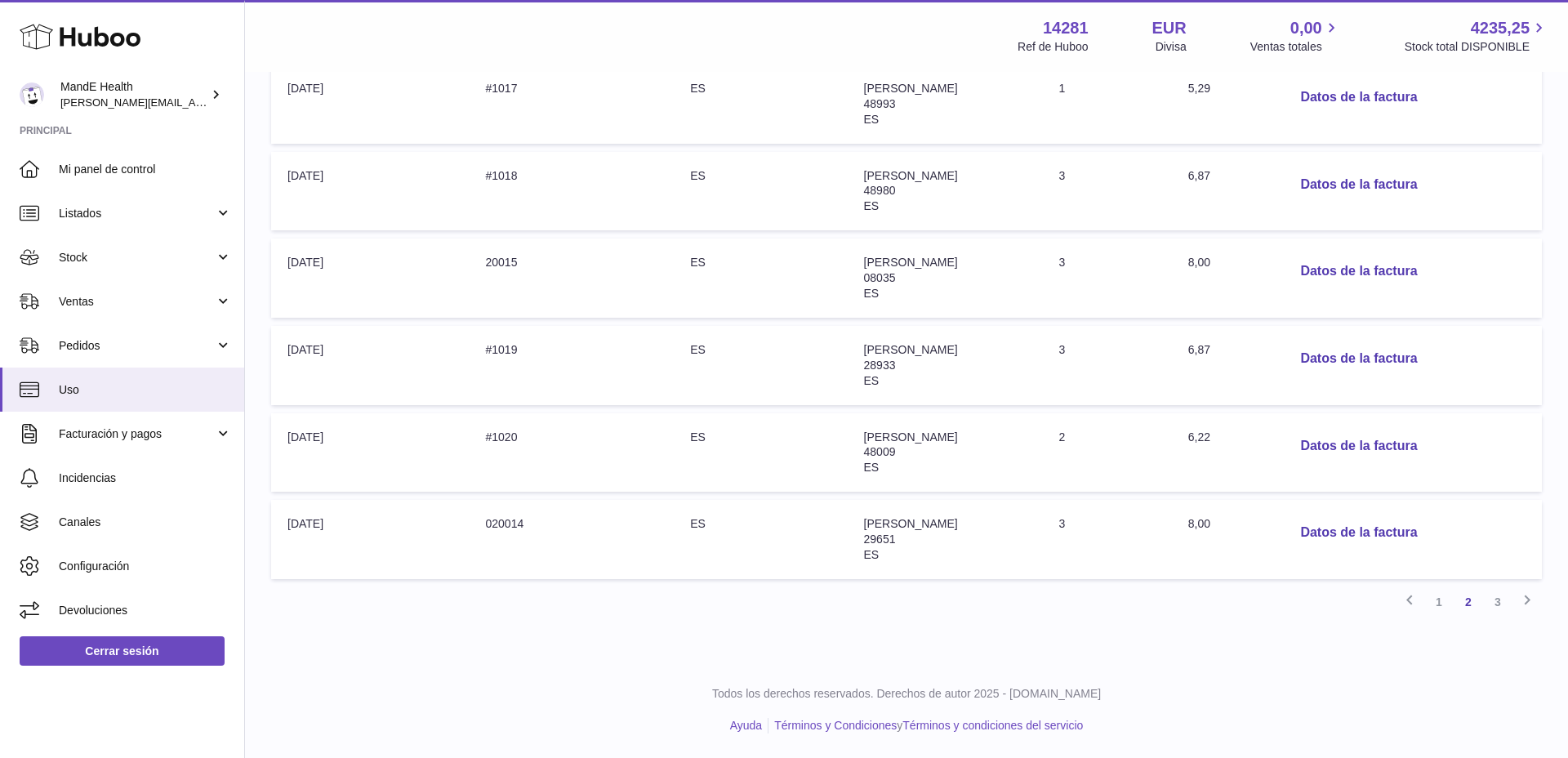
click at [109, 43] on icon at bounding box center [80, 36] width 121 height 32
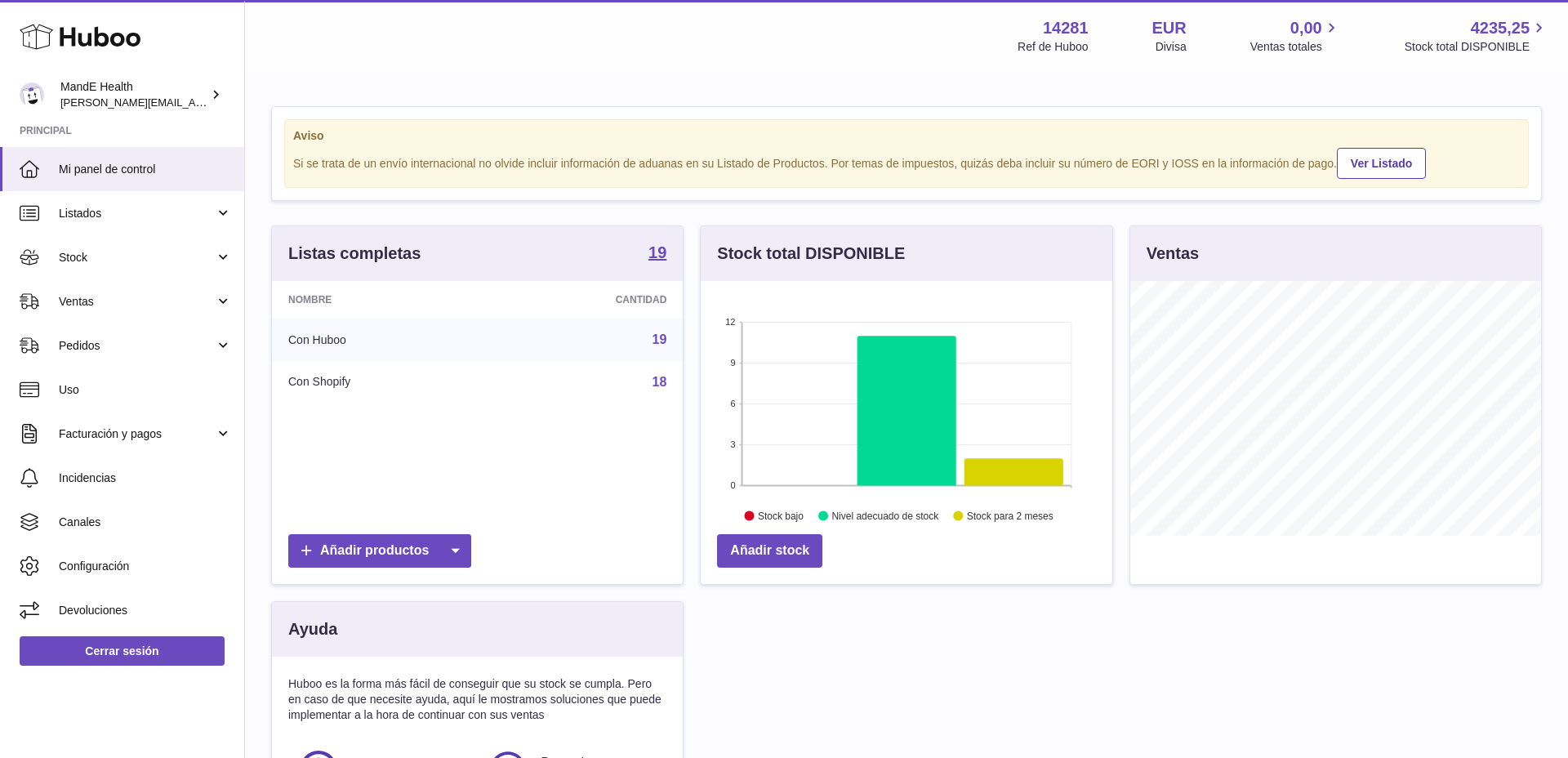
scroll to position [255, 412]
click at [106, 180] on link "Mi panel de control" at bounding box center [121, 170] width 244 height 45
click at [133, 223] on link "Listados" at bounding box center [121, 213] width 244 height 45
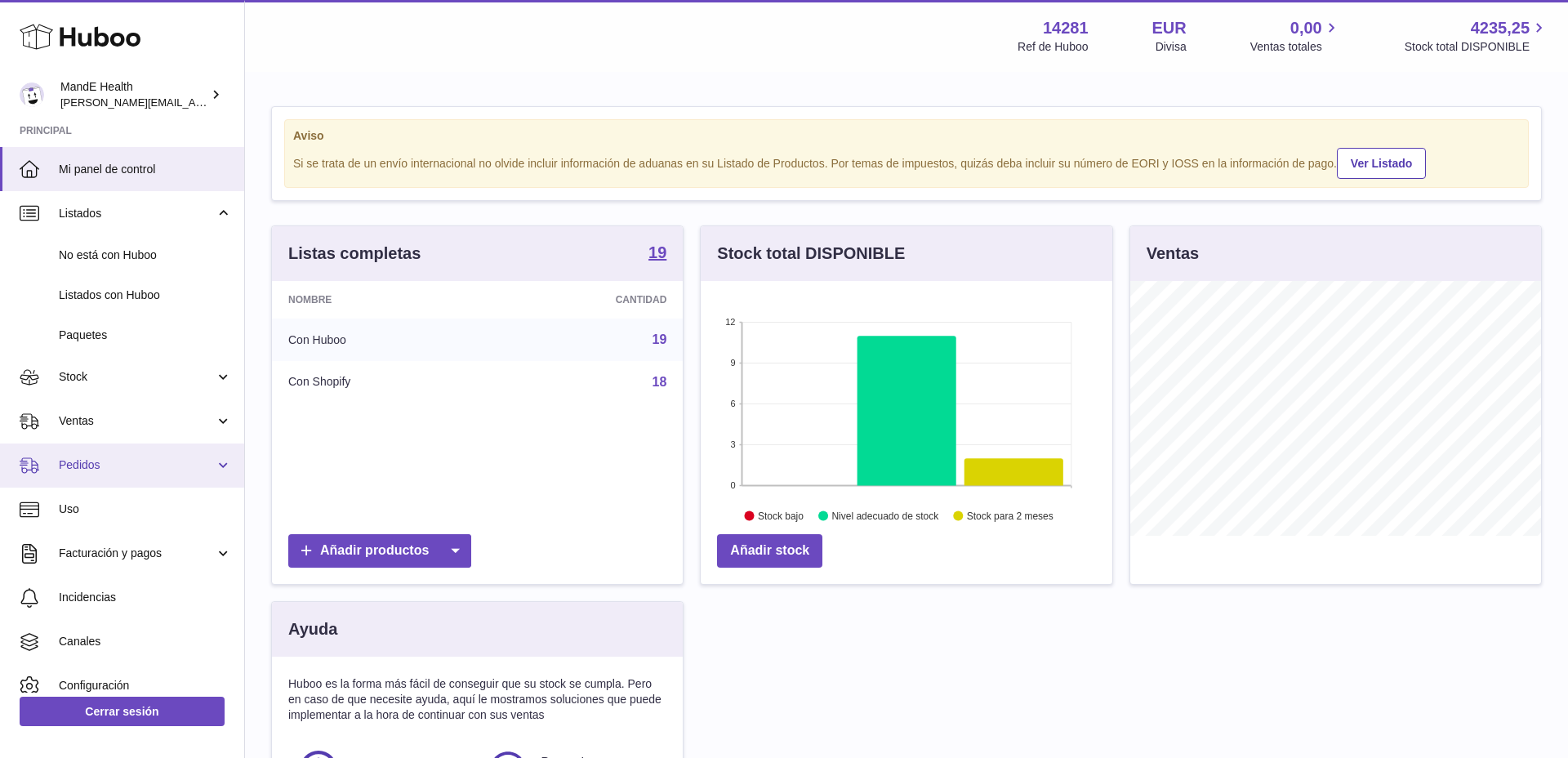
click at [97, 455] on link "Pedidos" at bounding box center [121, 466] width 244 height 45
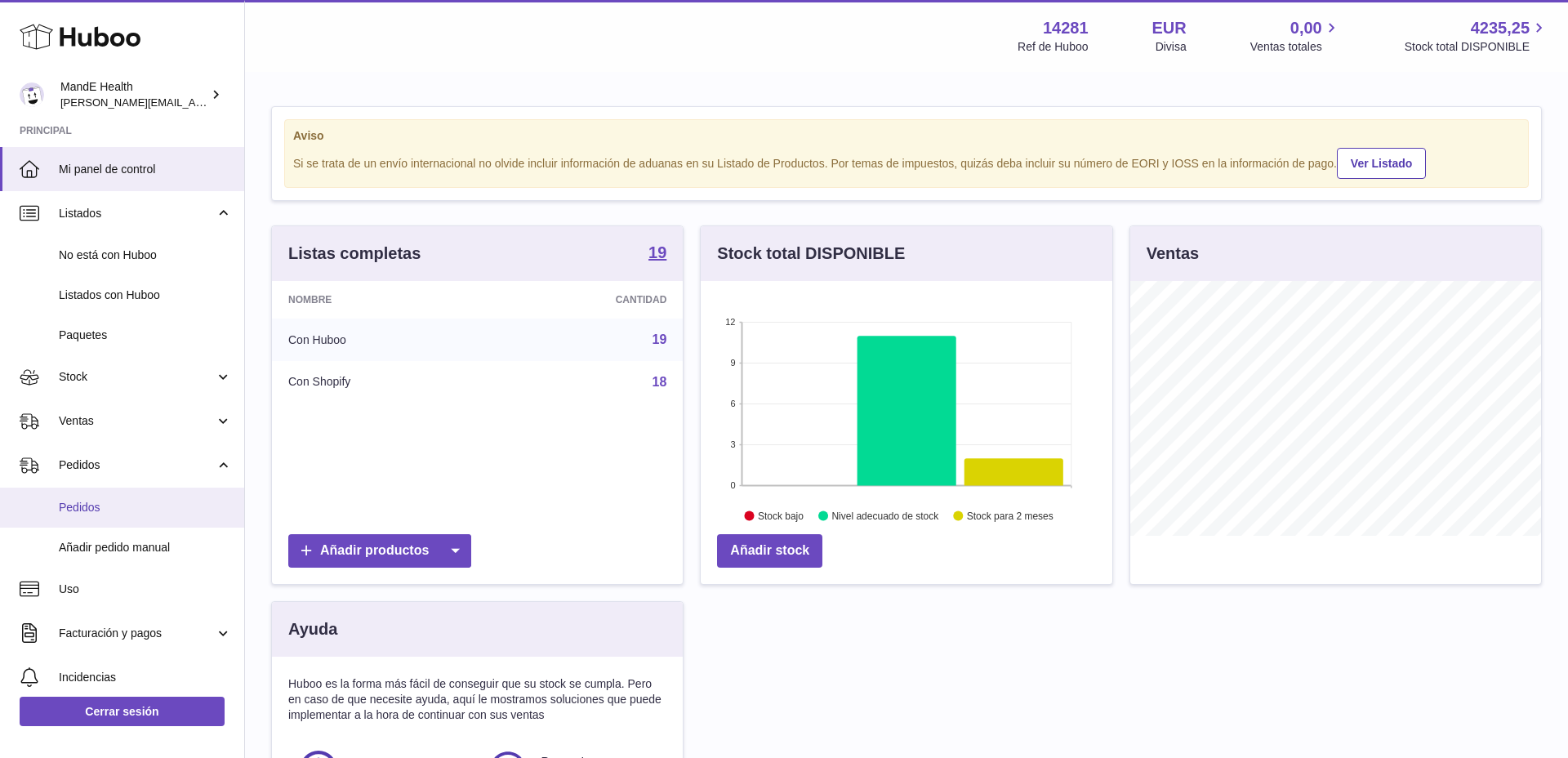
click at [94, 500] on span "Pedidos" at bounding box center [145, 507] width 173 height 16
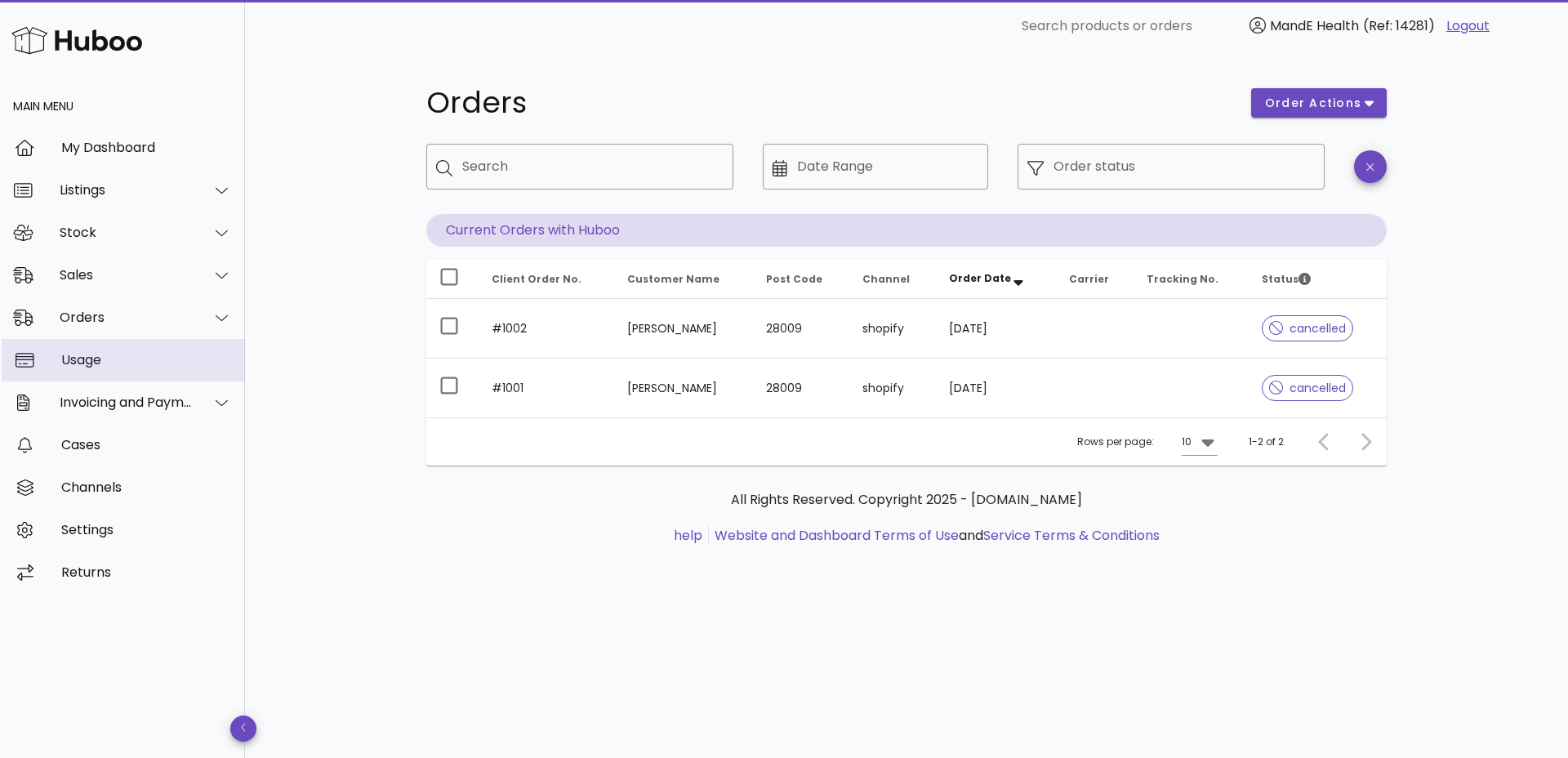
click at [83, 361] on div "Usage" at bounding box center [147, 360] width 171 height 16
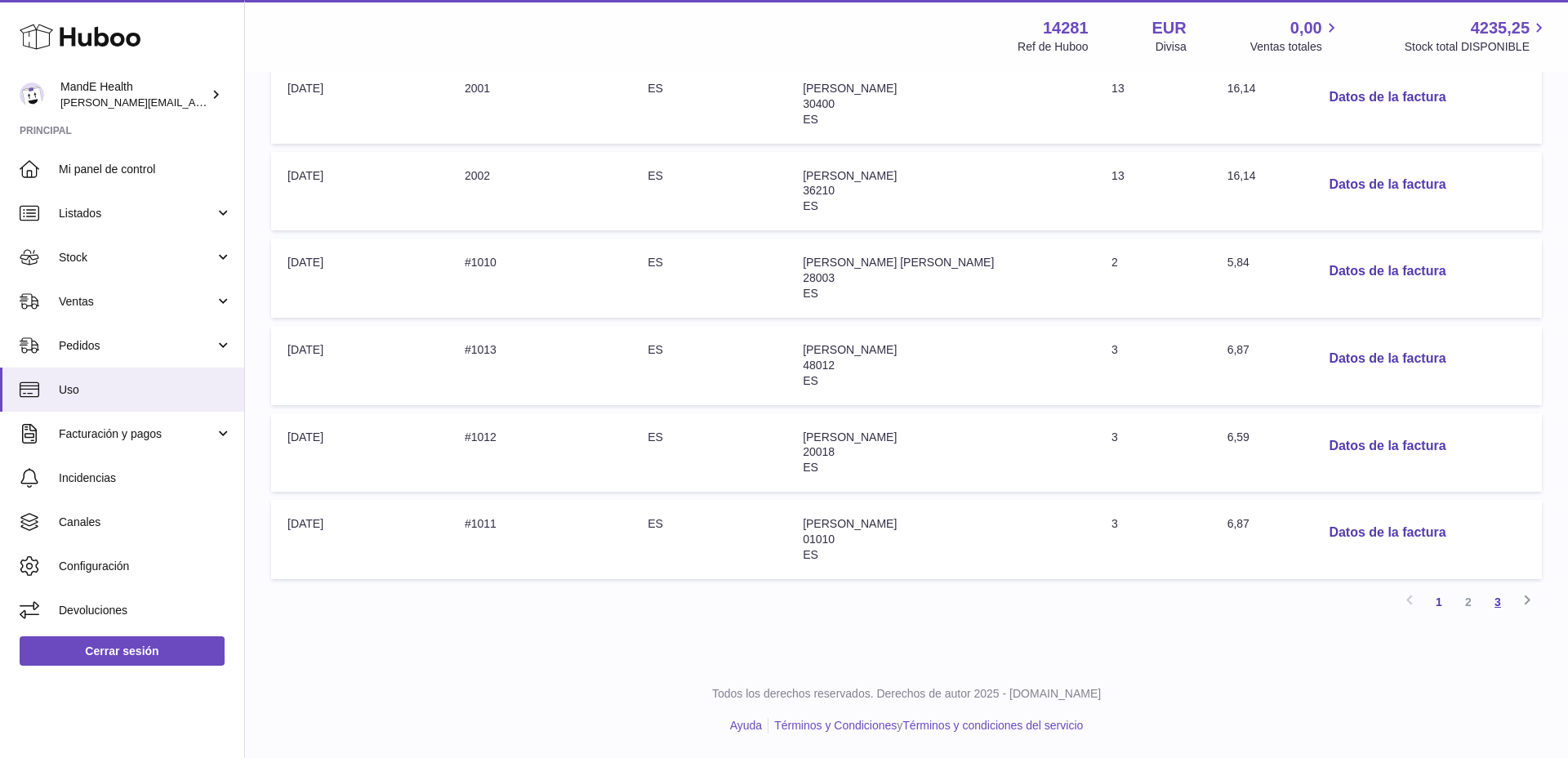
click at [1502, 599] on link "3" at bounding box center [1498, 602] width 30 height 30
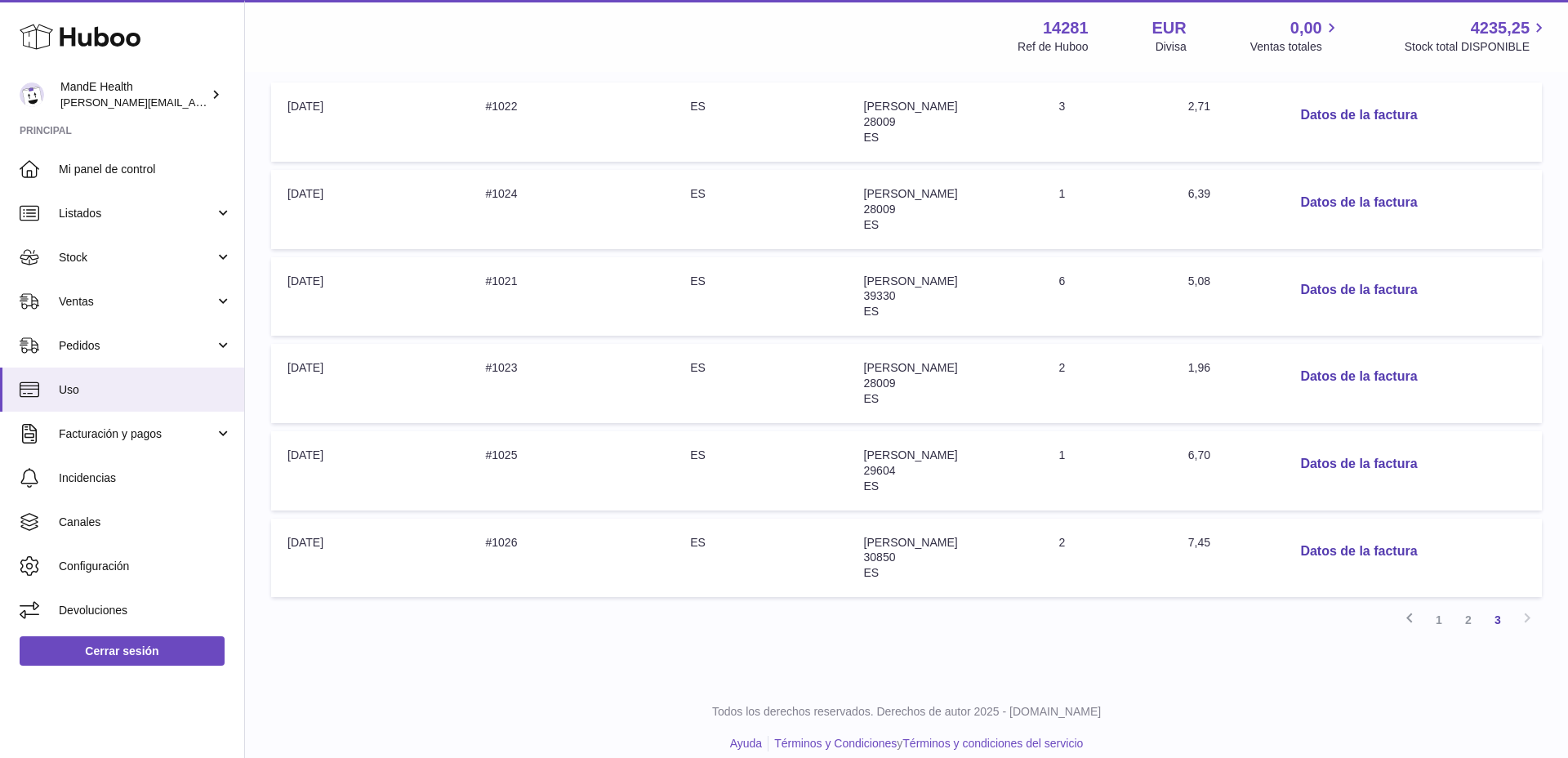
scroll to position [326, 0]
